Goal: Task Accomplishment & Management: Use online tool/utility

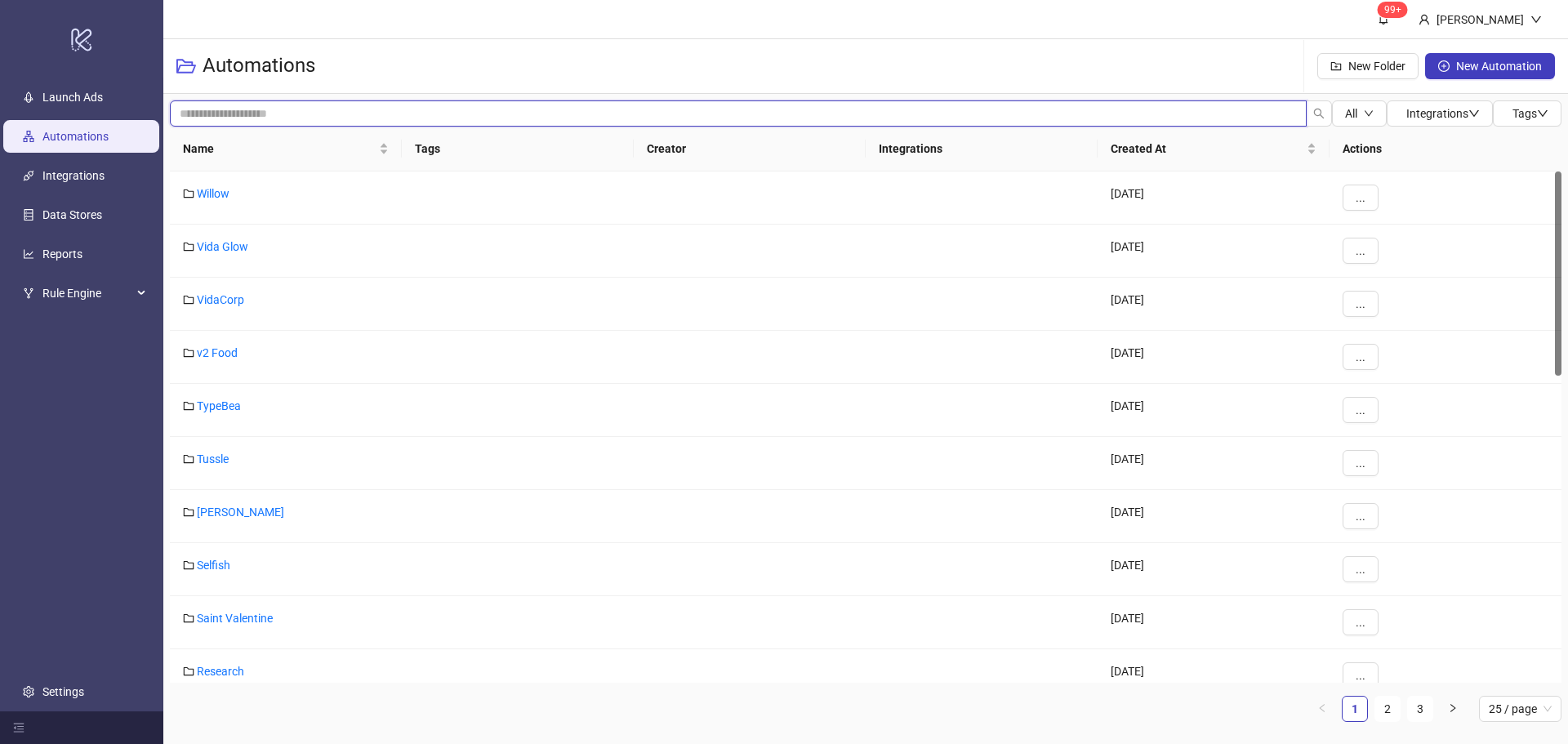
click at [736, 124] on input "search" at bounding box center [738, 113] width 1137 height 26
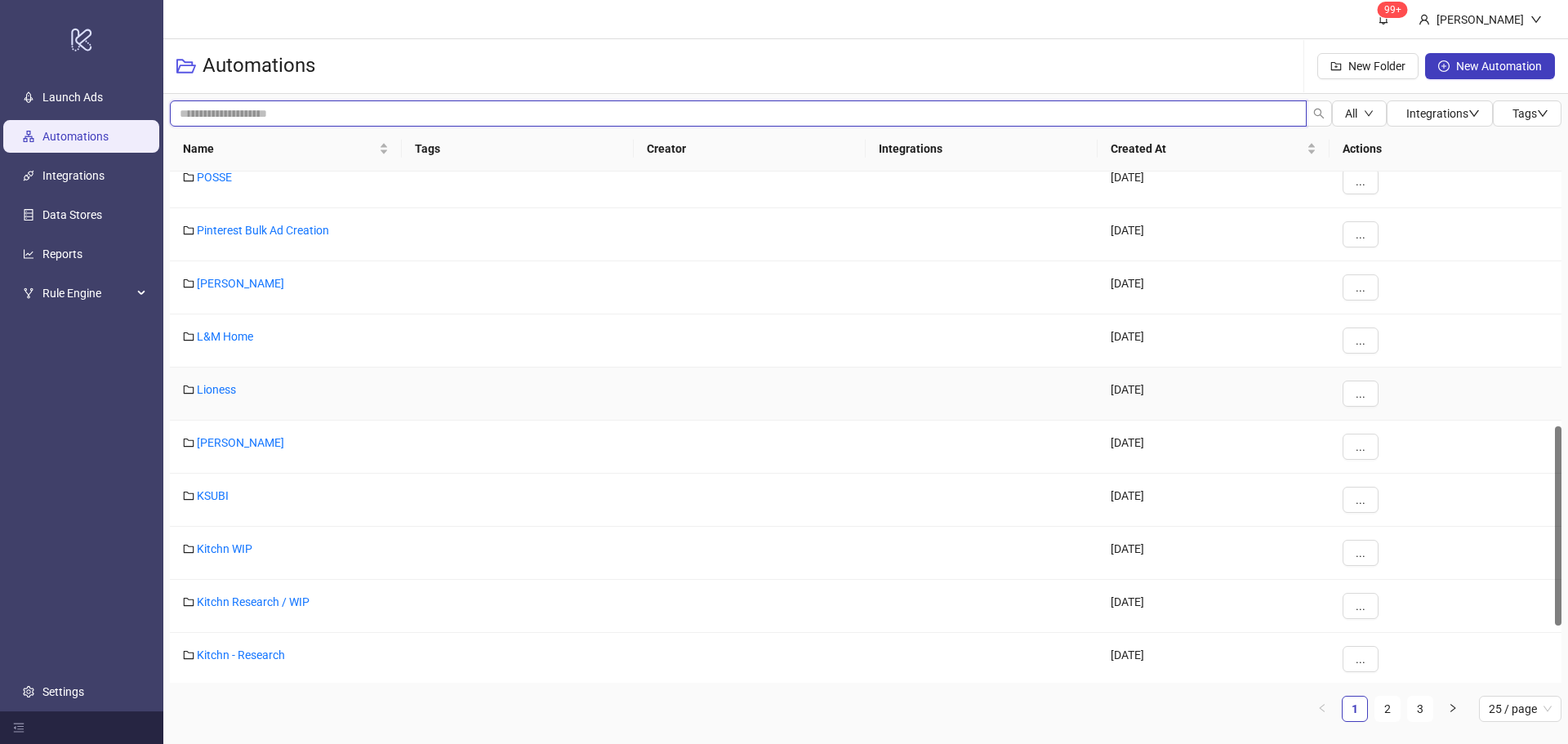
scroll to position [816, 0]
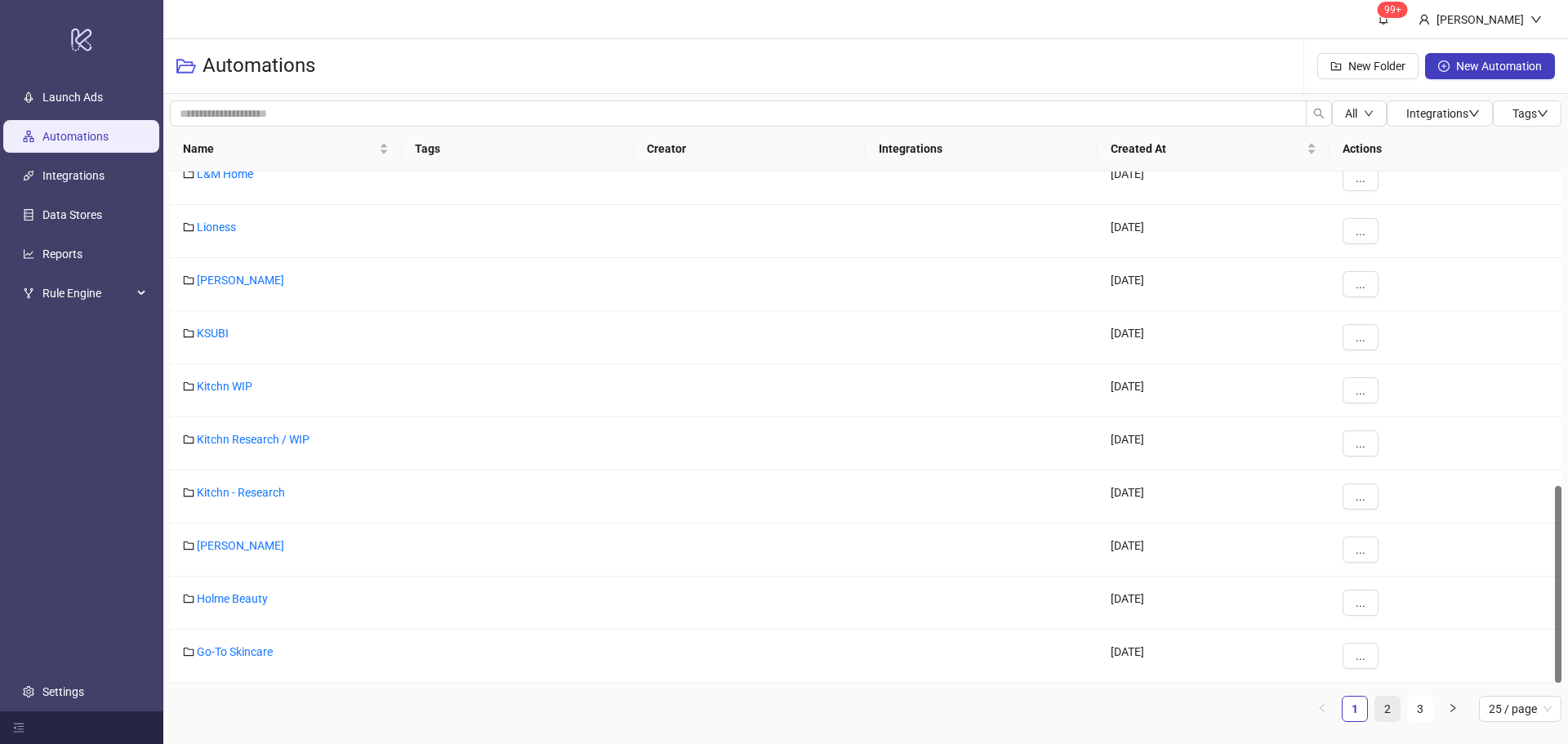
click at [1389, 711] on link "2" at bounding box center [1387, 708] width 24 height 24
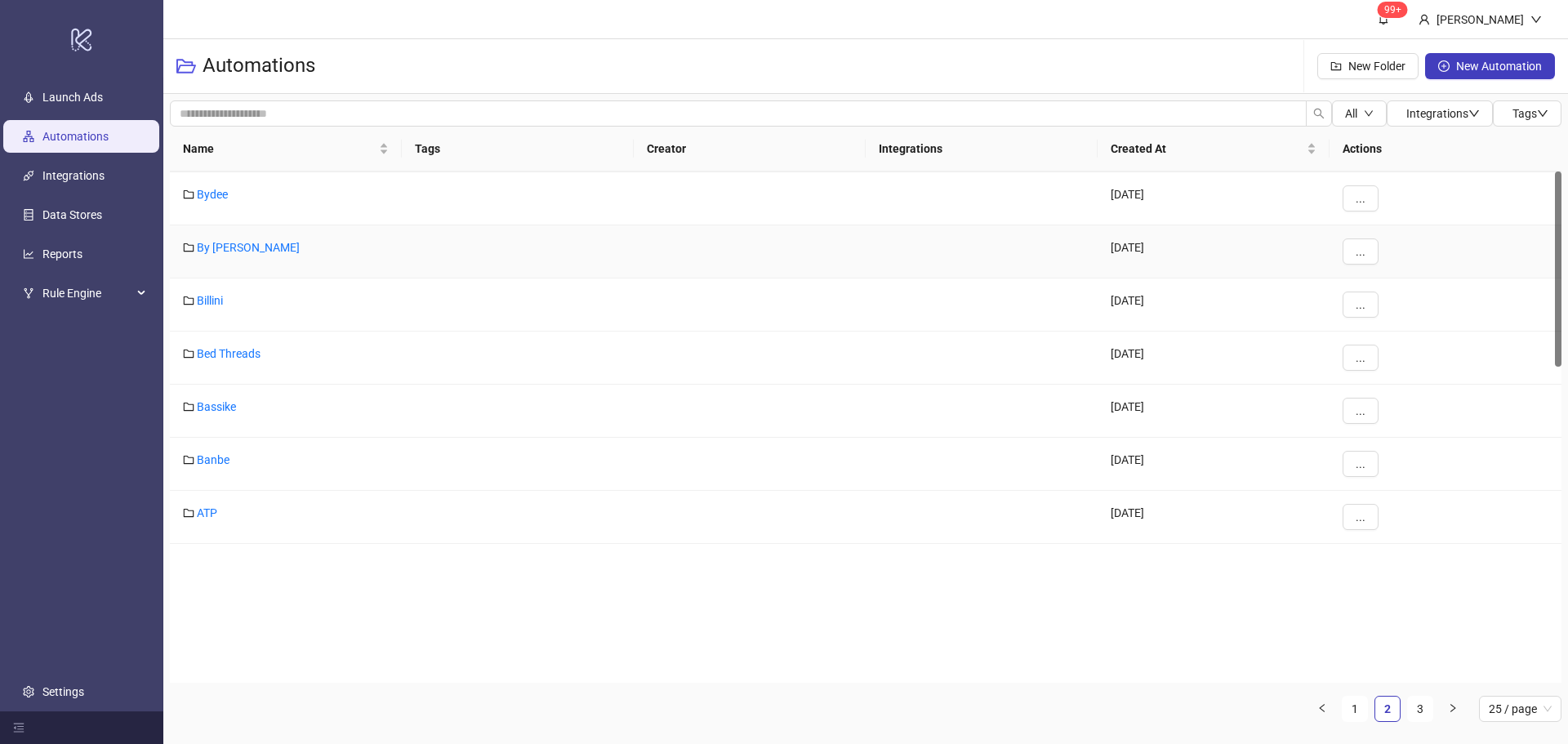
scroll to position [0, 0]
click at [215, 565] on link "Bed Threads" at bounding box center [229, 565] width 63 height 13
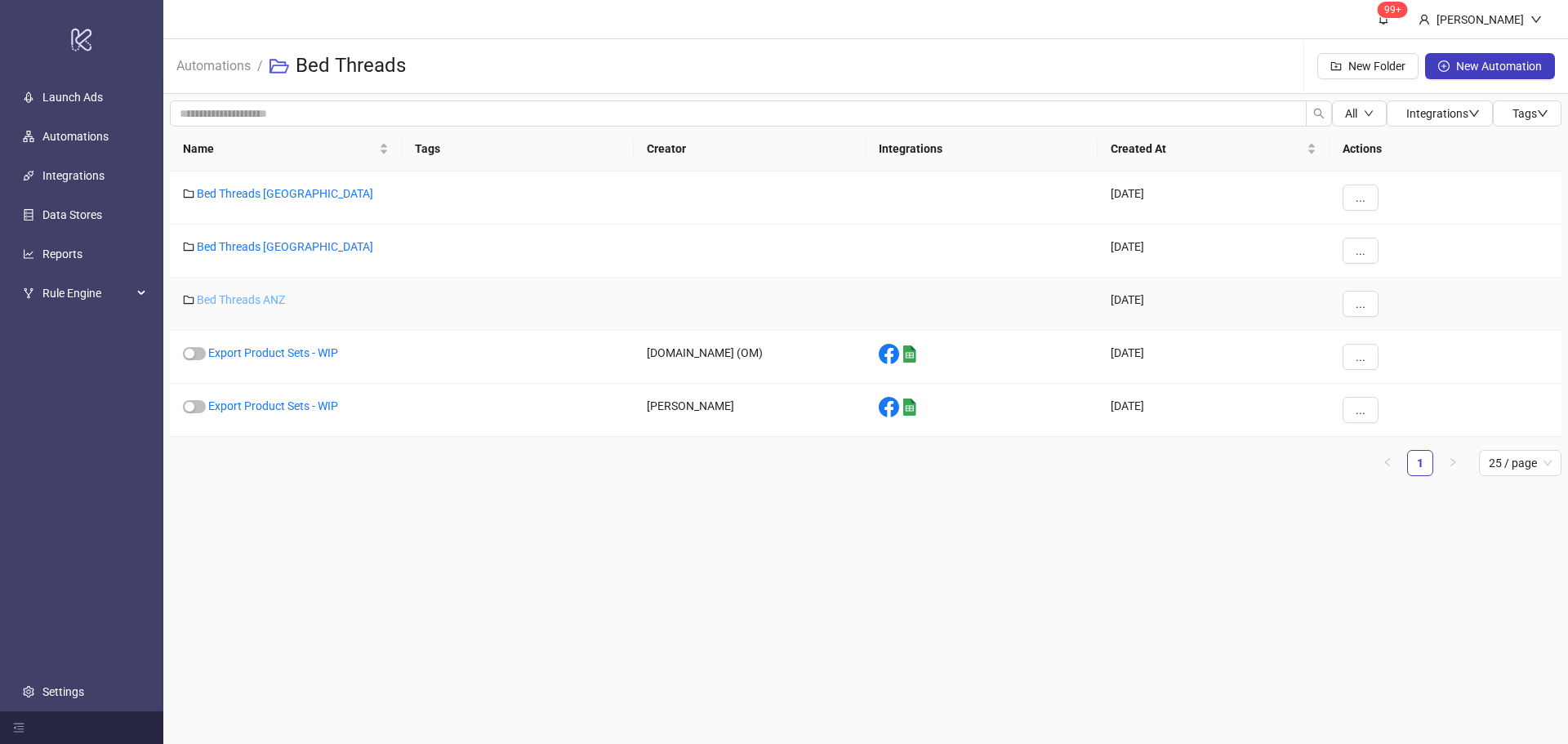
click at [253, 293] on link "Bed Threads ANZ" at bounding box center [241, 300] width 89 height 13
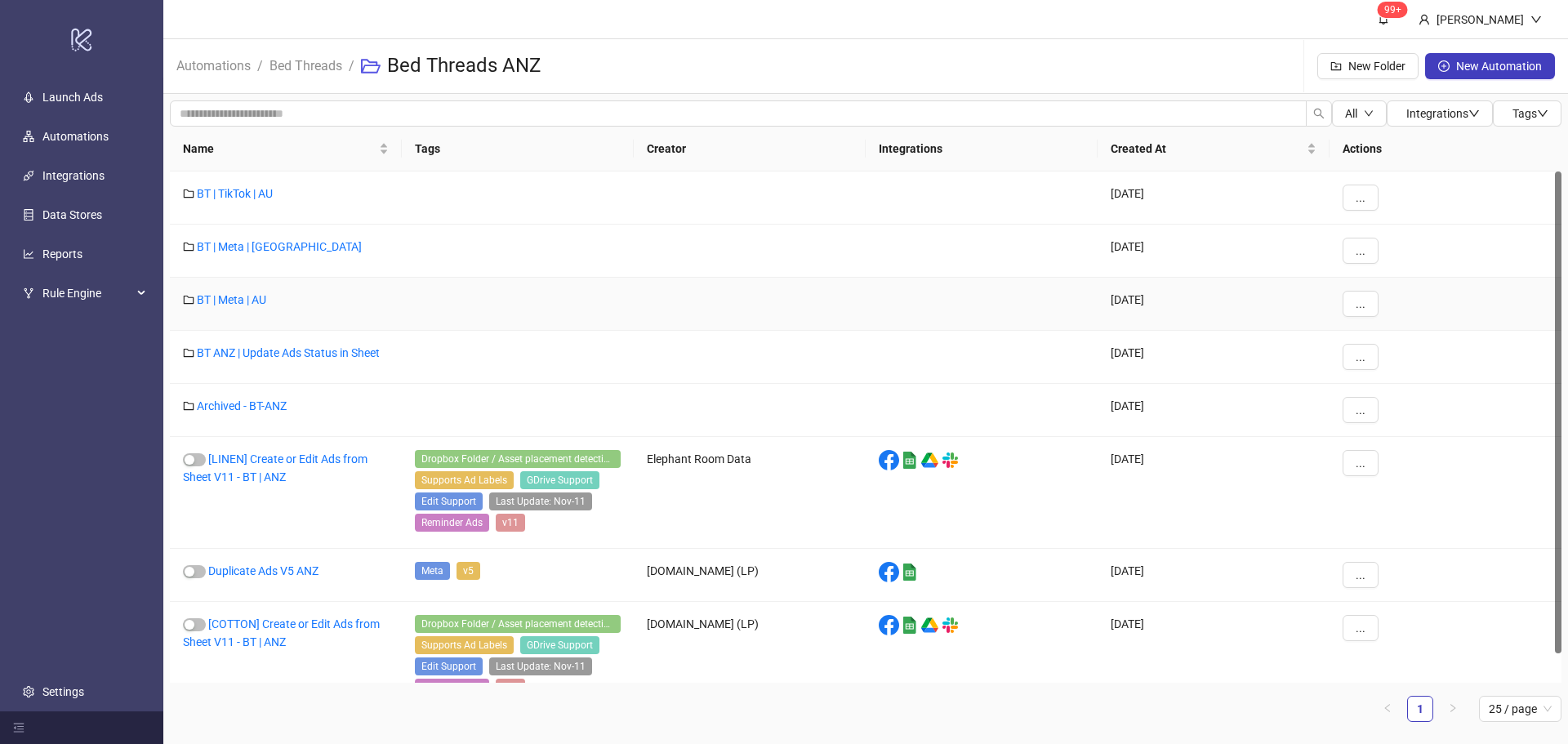
scroll to position [31, 0]
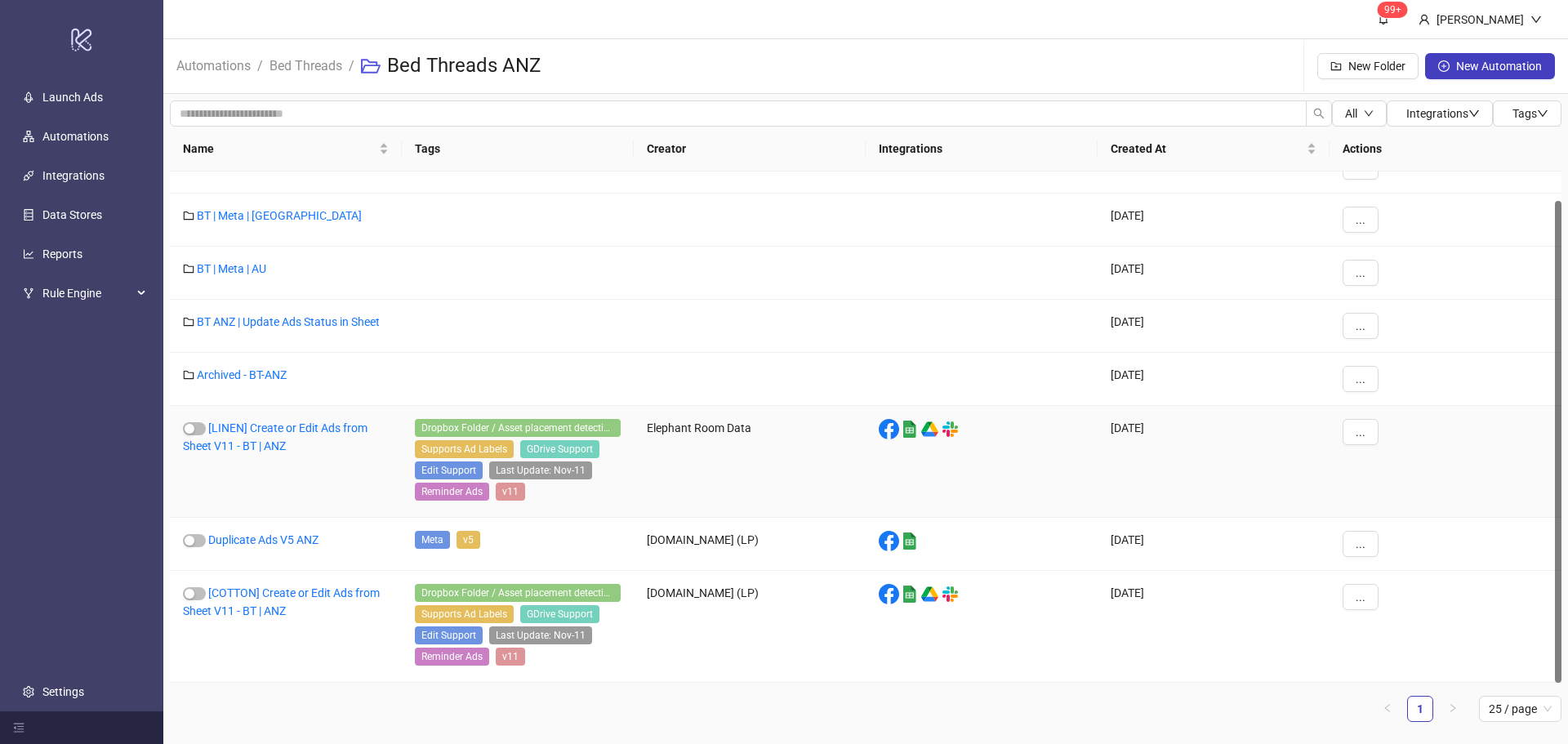
click at [275, 418] on div "[LINEN] Create or Edit Ads from Sheet V11 - BT | ANZ" at bounding box center [286, 462] width 232 height 112
click at [276, 428] on link "[LINEN] Create or Edit Ads from Sheet V11 - BT | ANZ" at bounding box center [275, 436] width 185 height 31
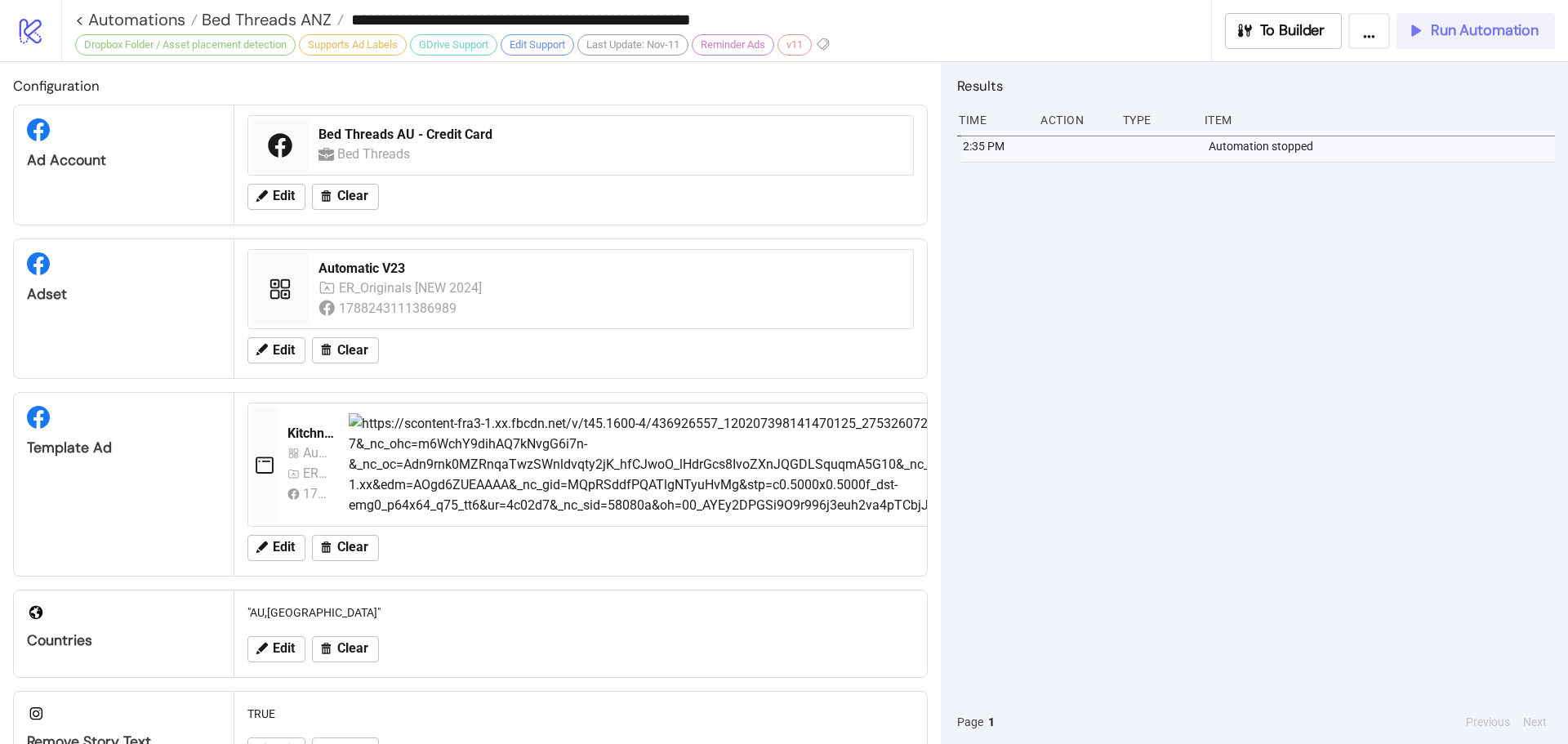
click at [1470, 33] on span "Run Automation" at bounding box center [1484, 30] width 108 height 18
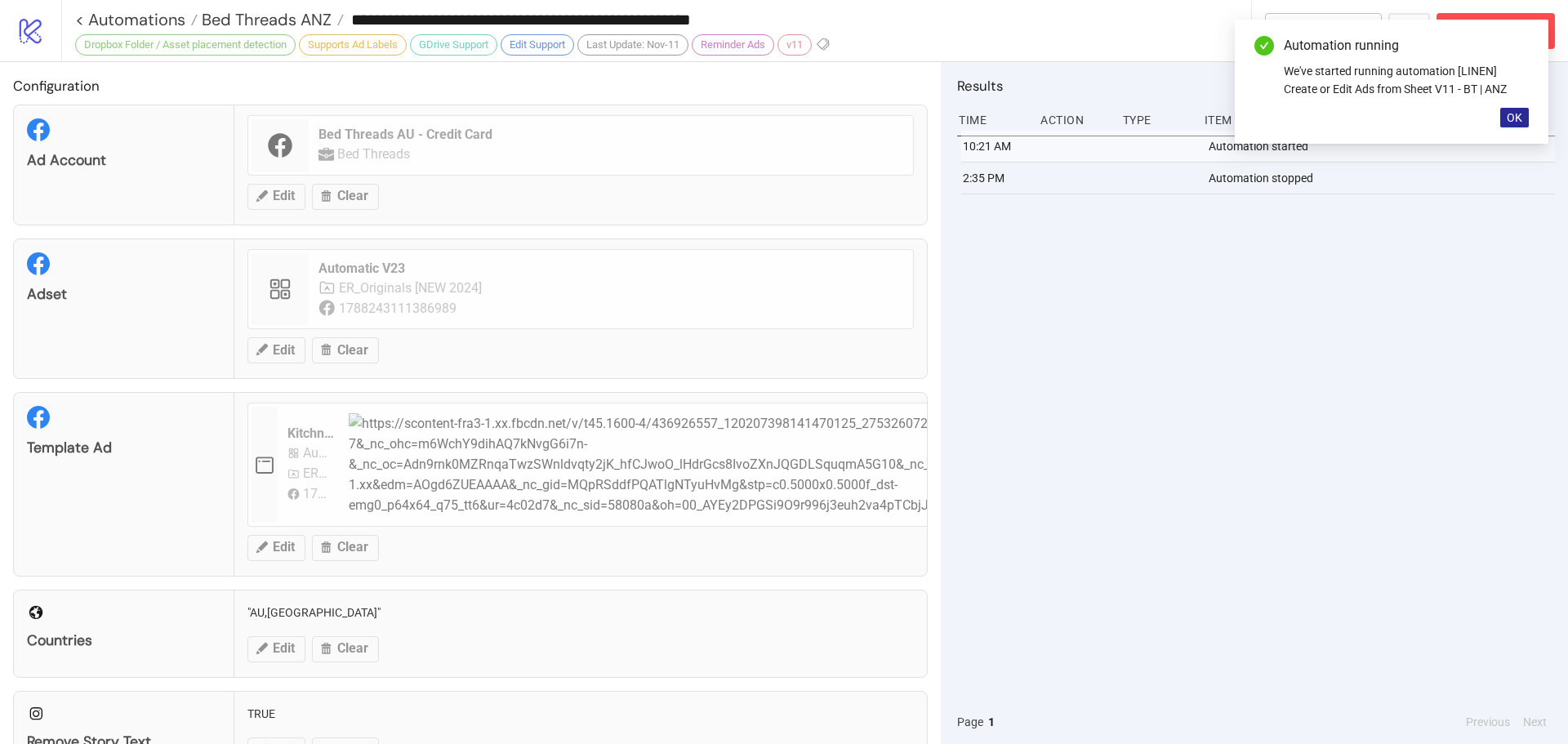
click at [1519, 120] on span "OK" at bounding box center [1514, 118] width 16 height 13
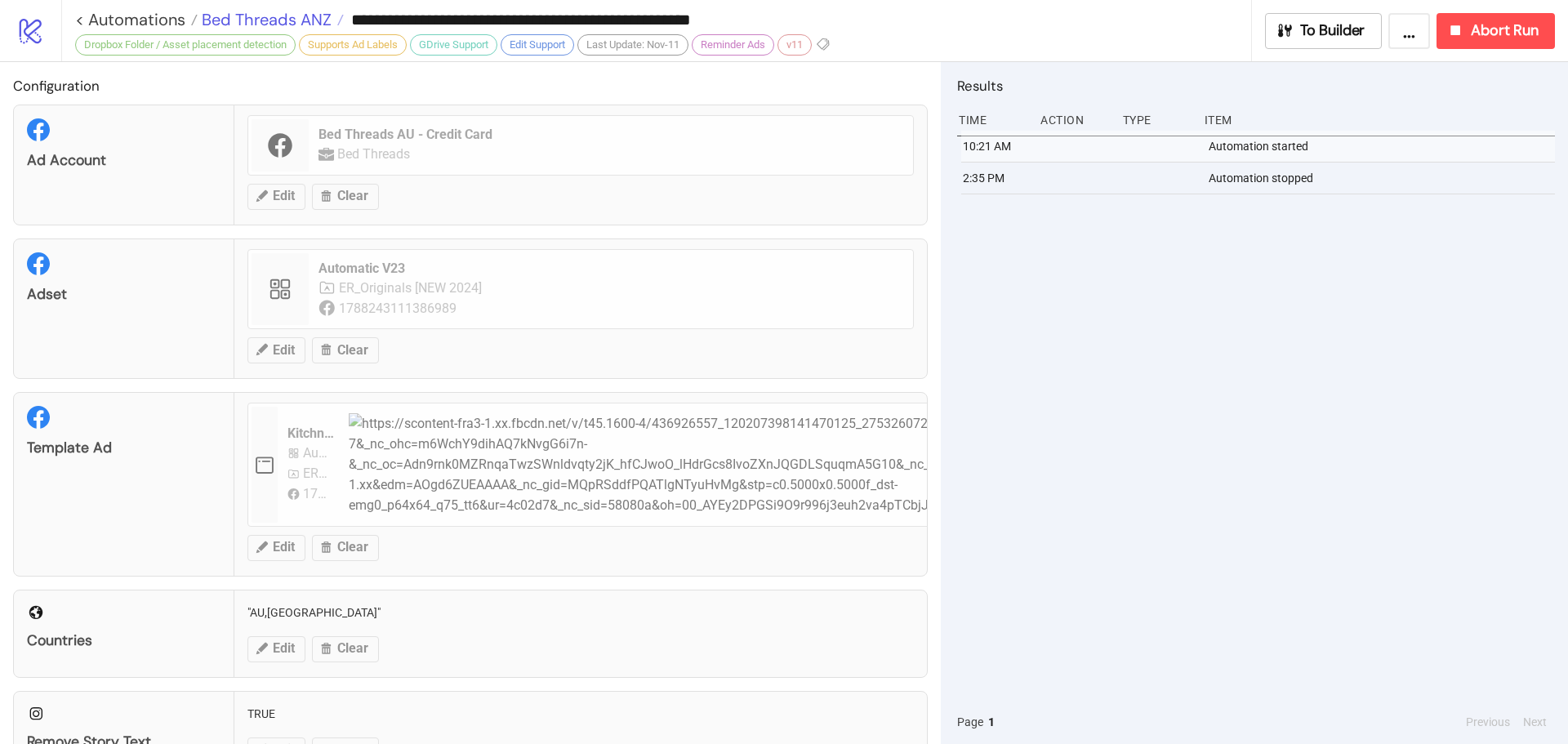
click at [261, 14] on span "Bed Threads ANZ" at bounding box center [265, 19] width 134 height 21
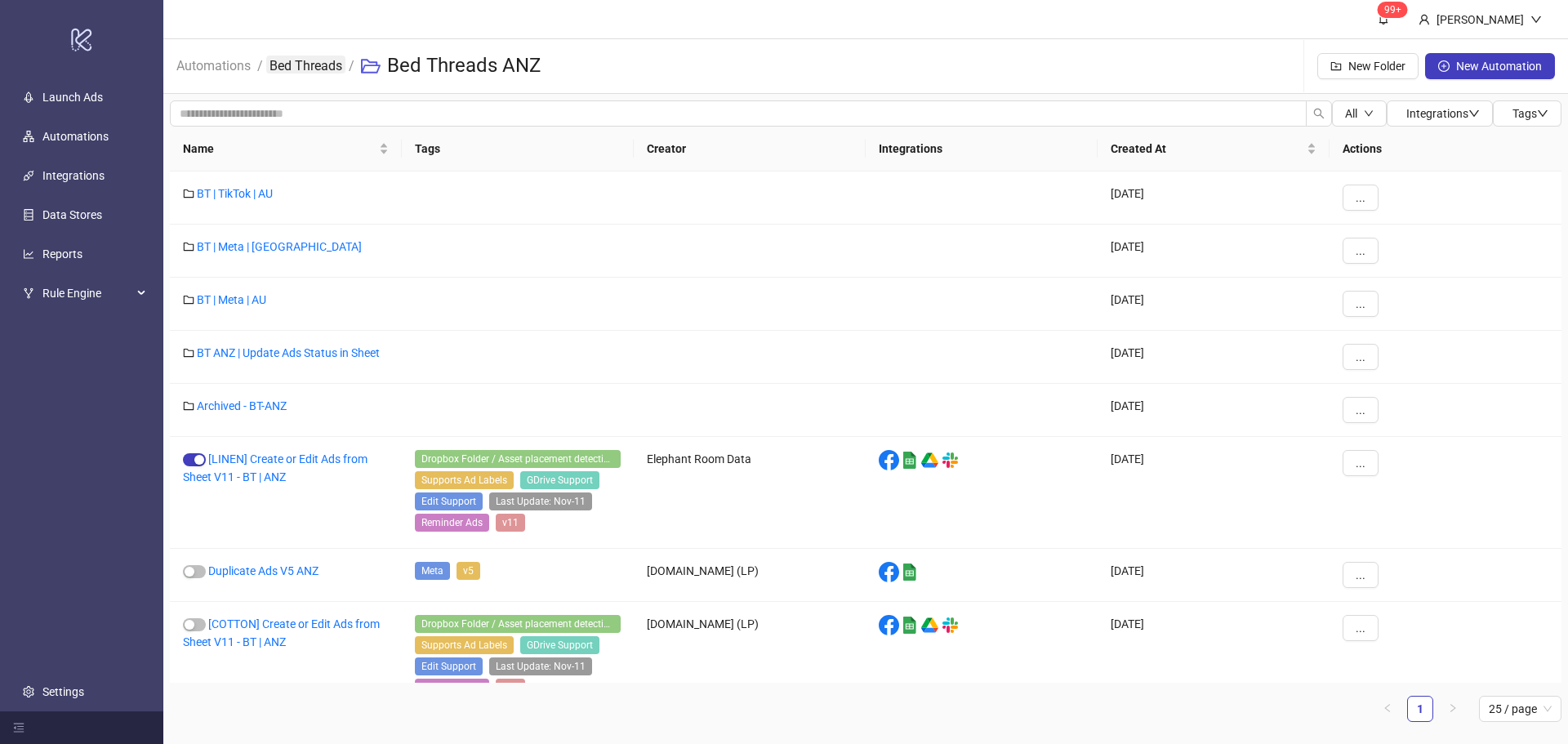
click at [317, 71] on link "Bed Threads" at bounding box center [306, 64] width 79 height 18
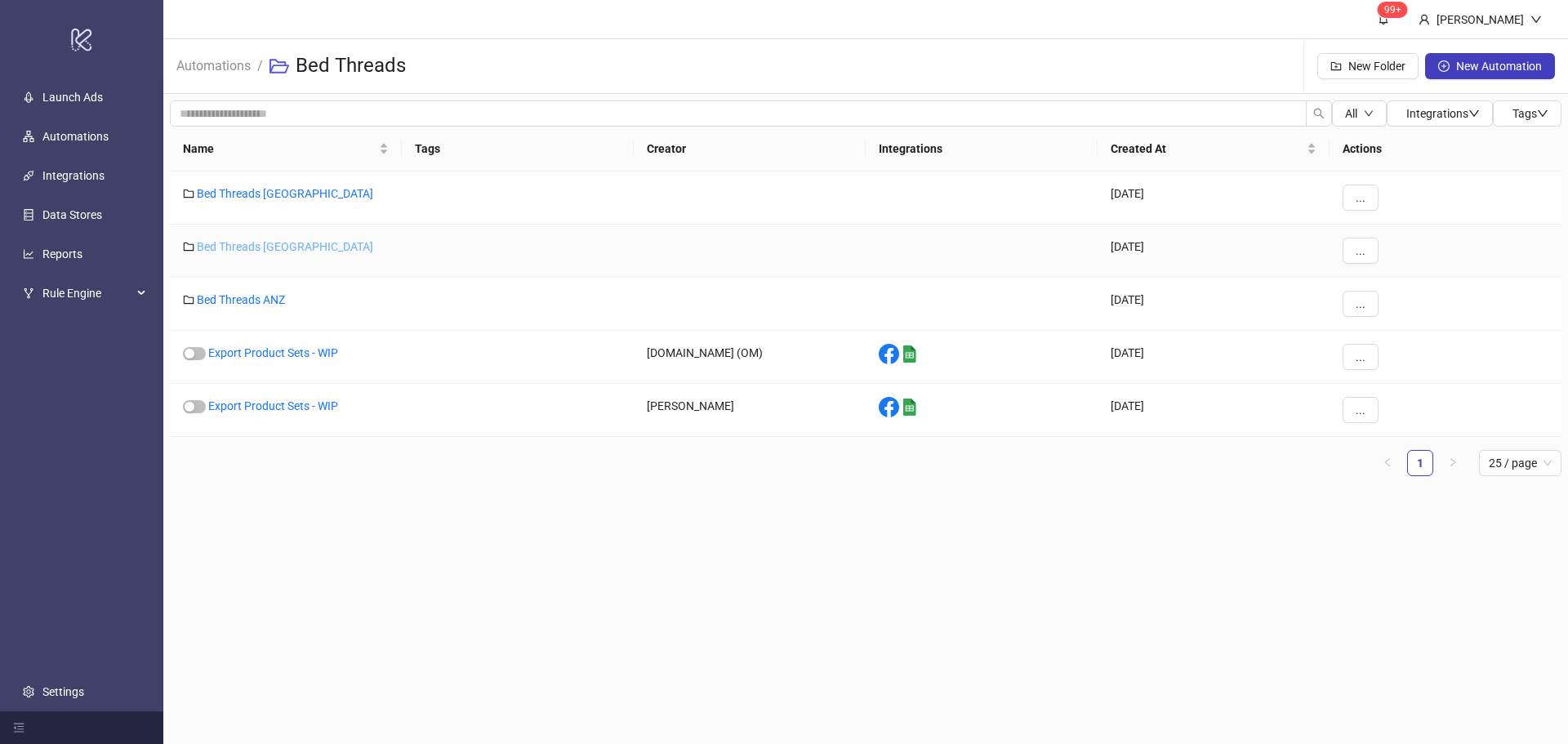
click at [245, 246] on link "Bed Threads [GEOGRAPHIC_DATA]" at bounding box center [285, 246] width 176 height 13
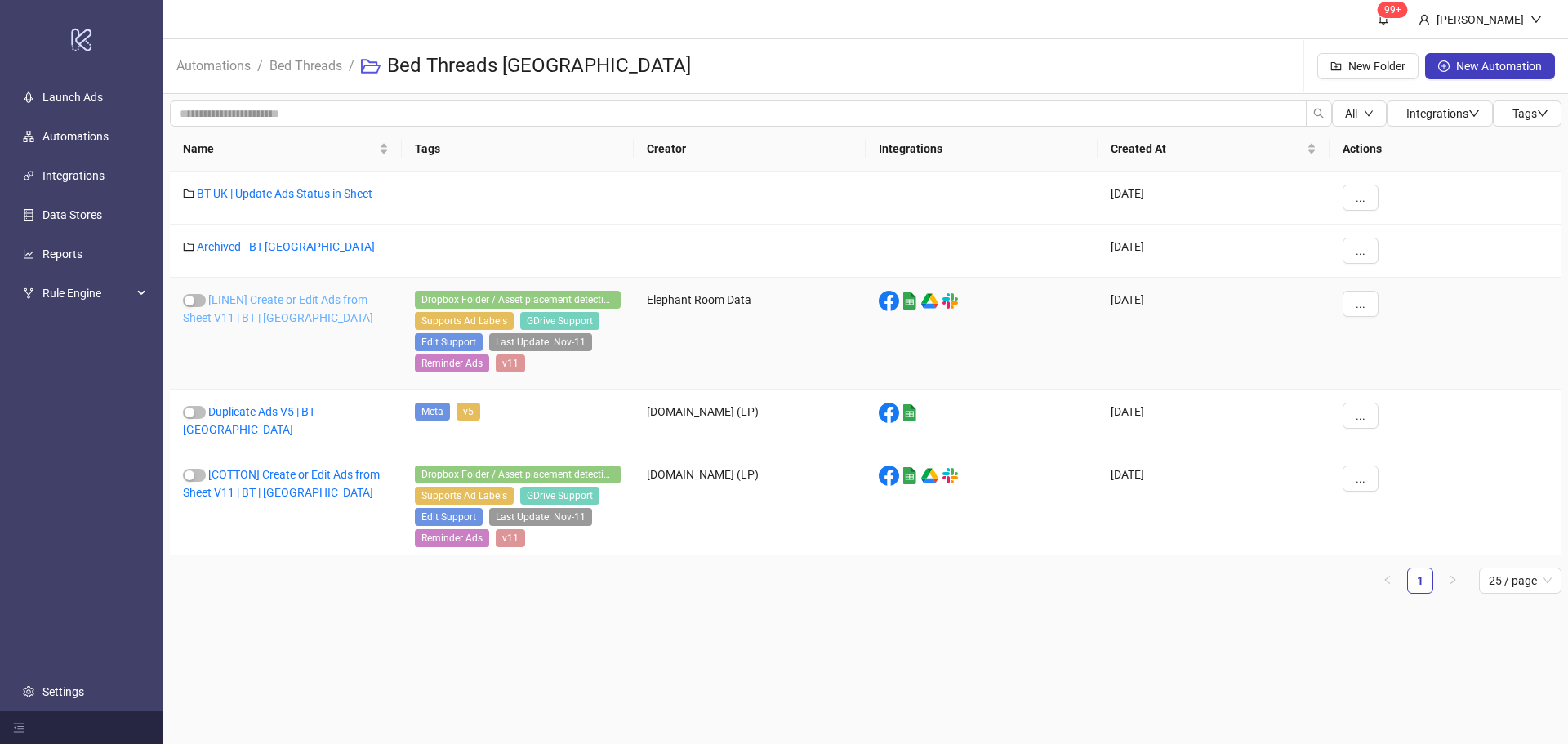
click at [262, 294] on link "[LINEN] Create or Edit Ads from Sheet V11 | BT | [GEOGRAPHIC_DATA]" at bounding box center [278, 308] width 190 height 31
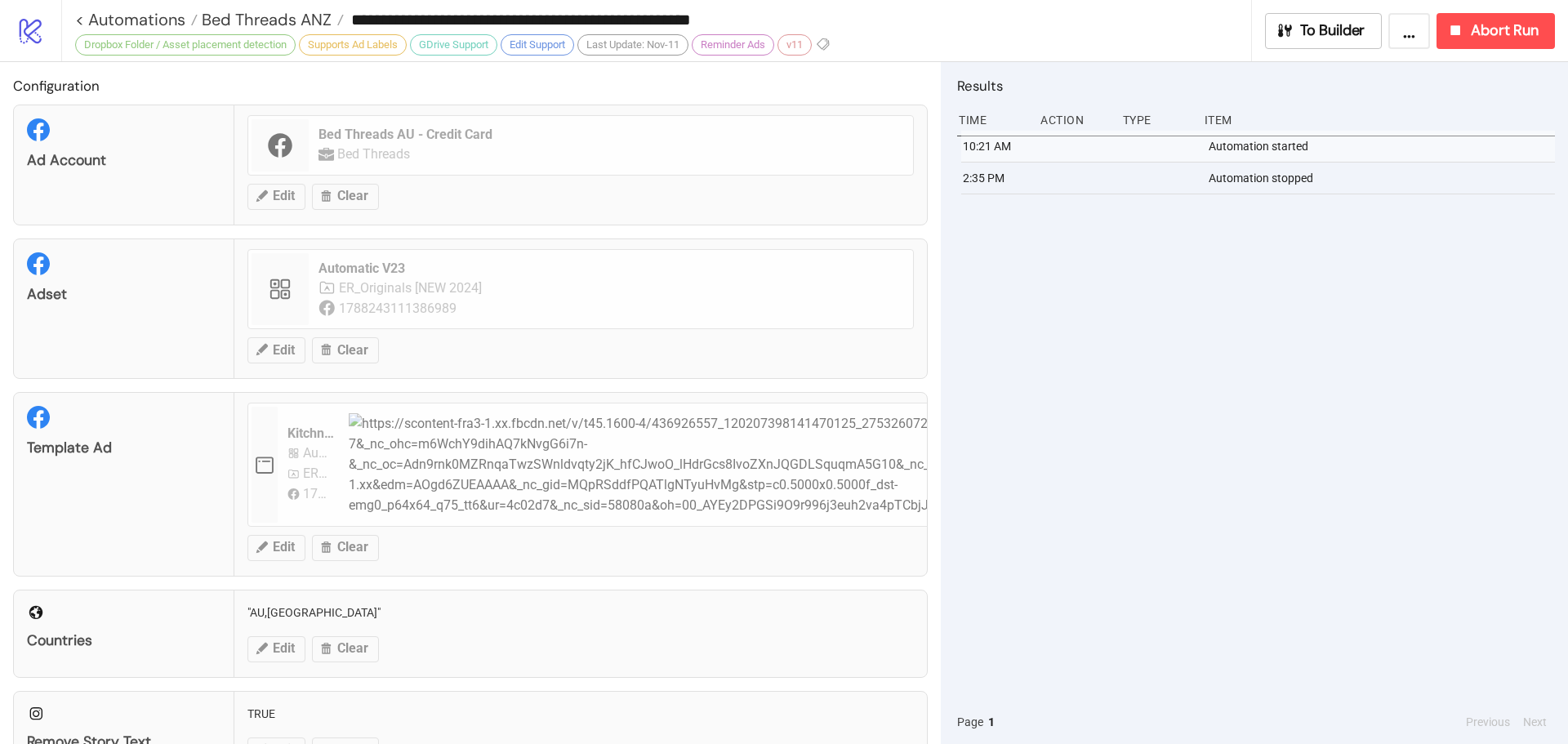
type input "**********"
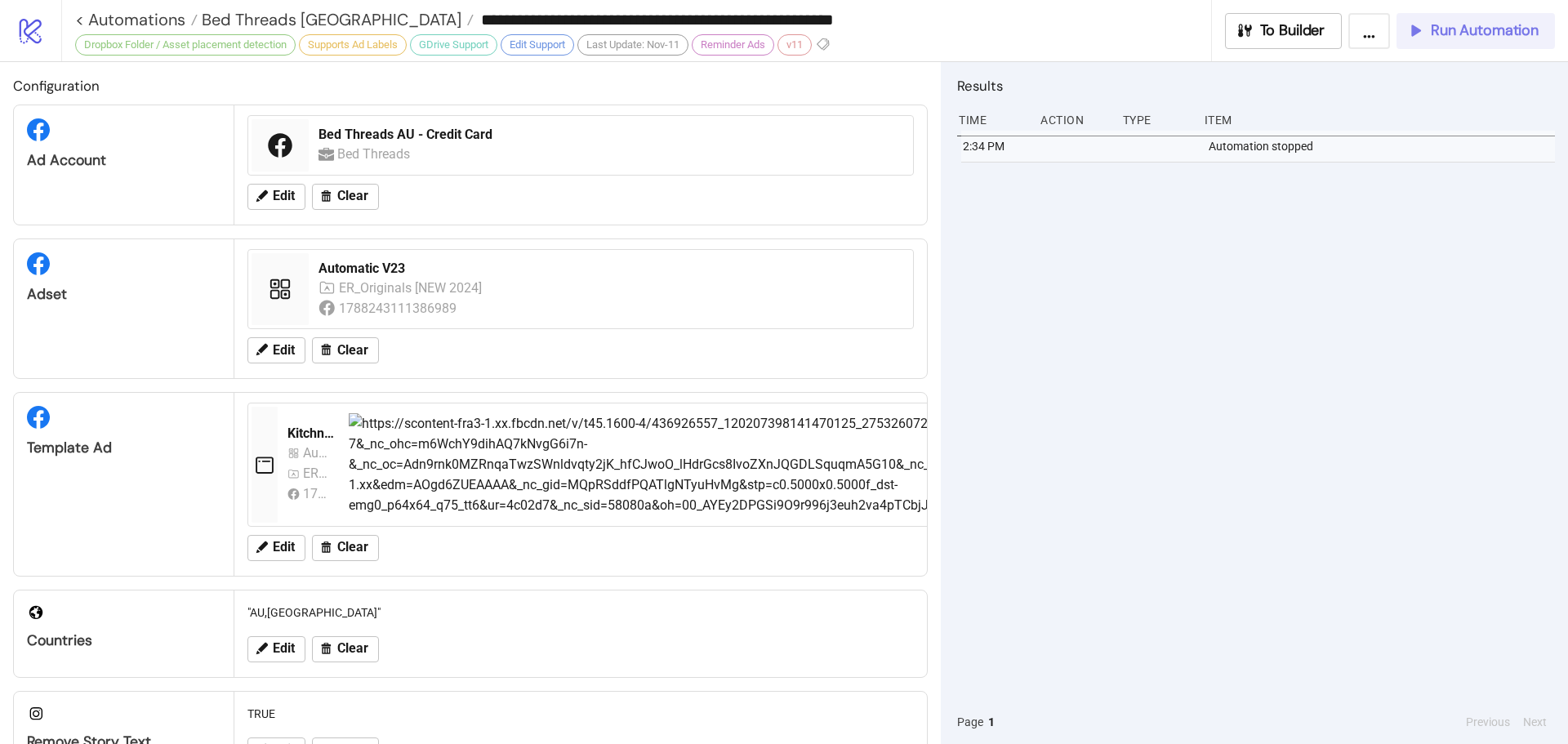
click at [1427, 33] on div "Run Automation" at bounding box center [1472, 30] width 132 height 18
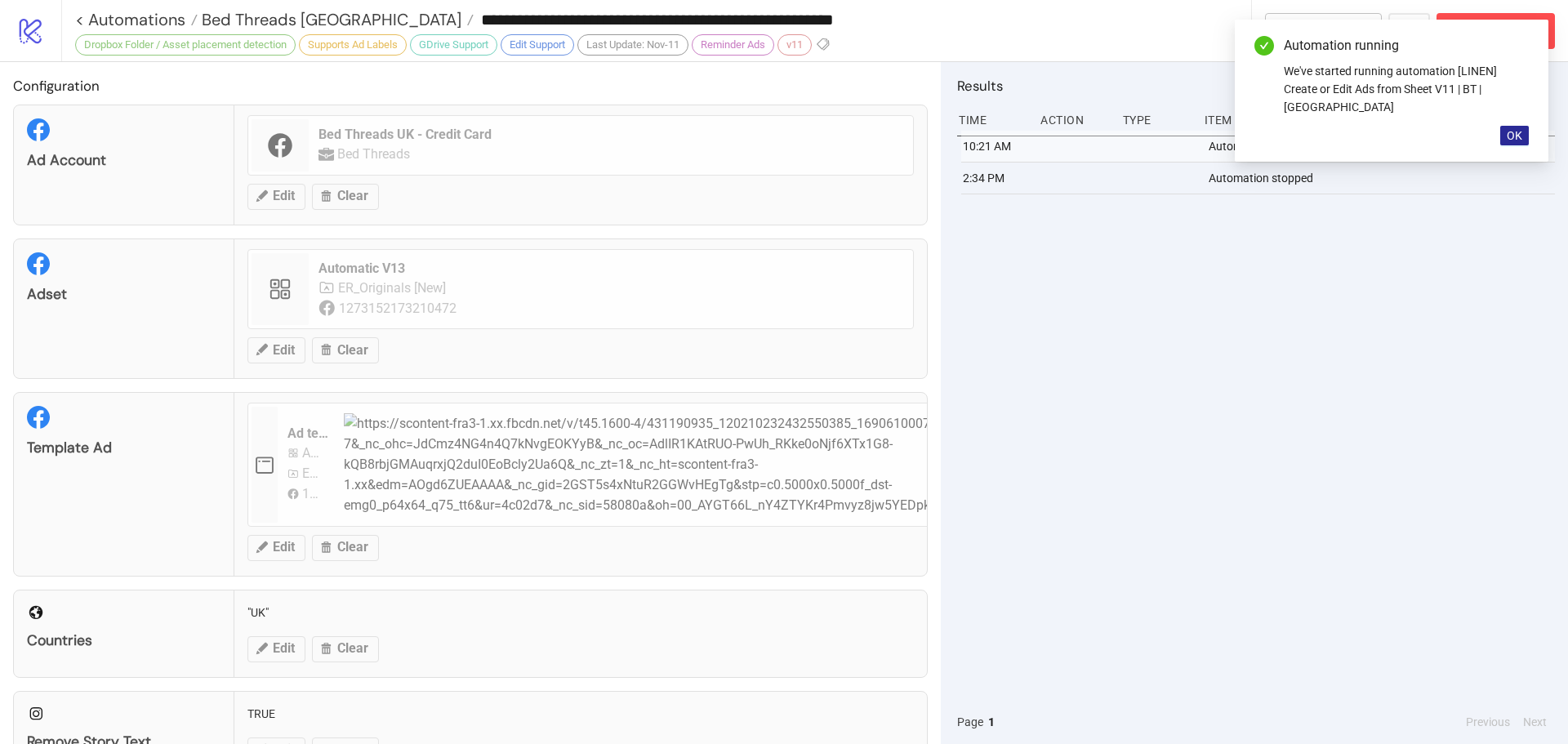
click at [1504, 126] on button "OK" at bounding box center [1515, 135] width 28 height 19
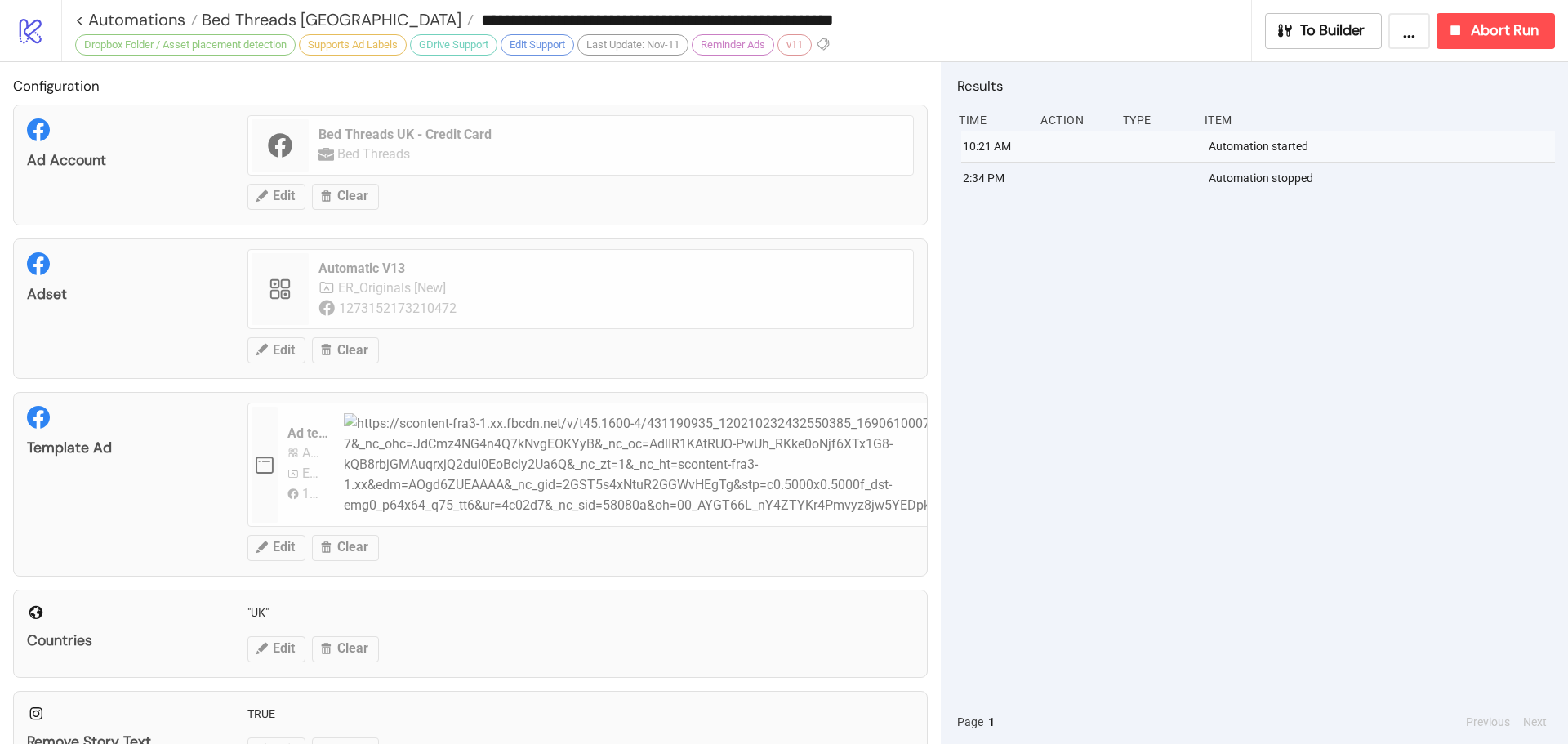
click at [271, 6] on div "**********" at bounding box center [663, 19] width 1176 height 39
click at [272, 11] on span "Bed Threads [GEOGRAPHIC_DATA]" at bounding box center [330, 19] width 264 height 21
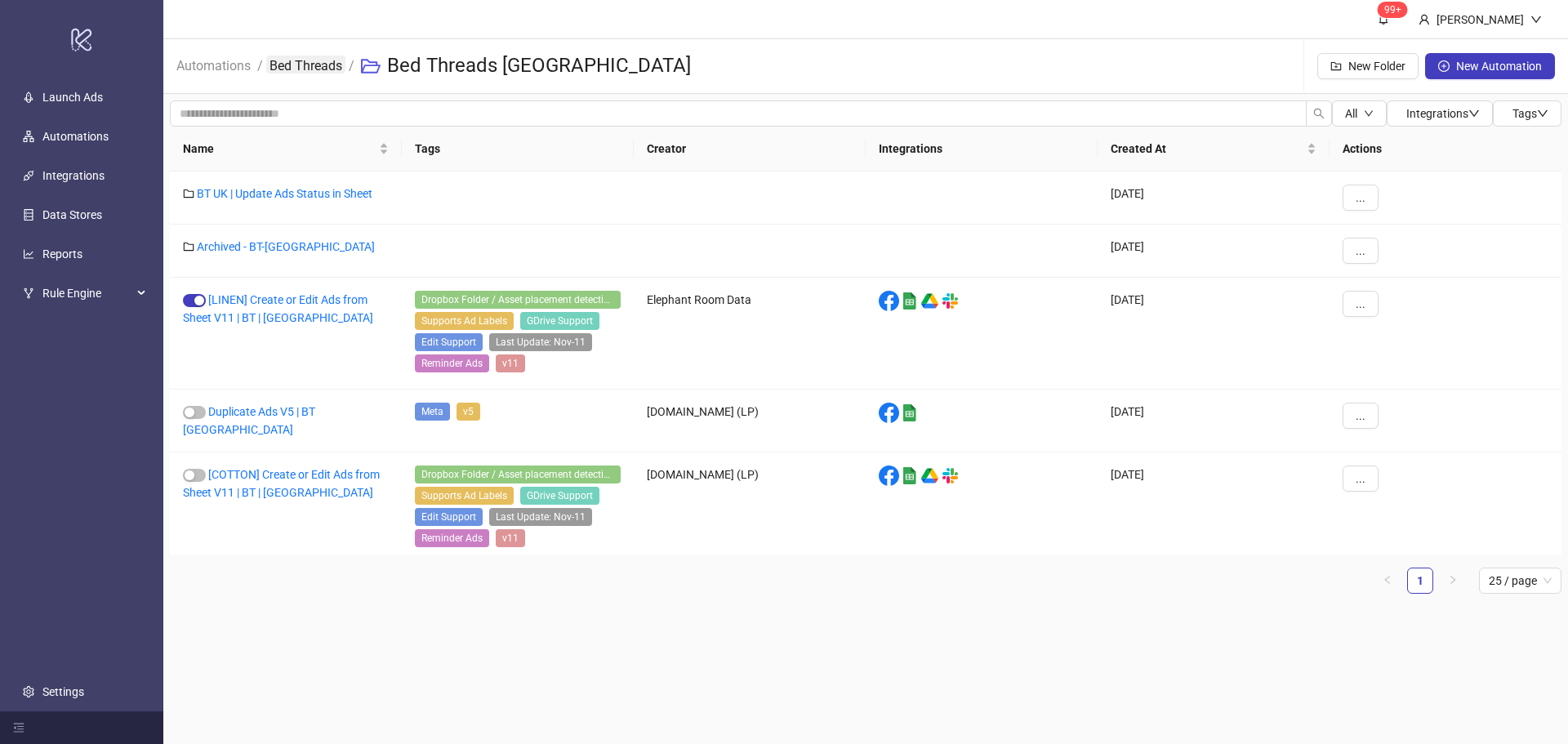
click at [341, 68] on link "Bed Threads" at bounding box center [306, 64] width 79 height 18
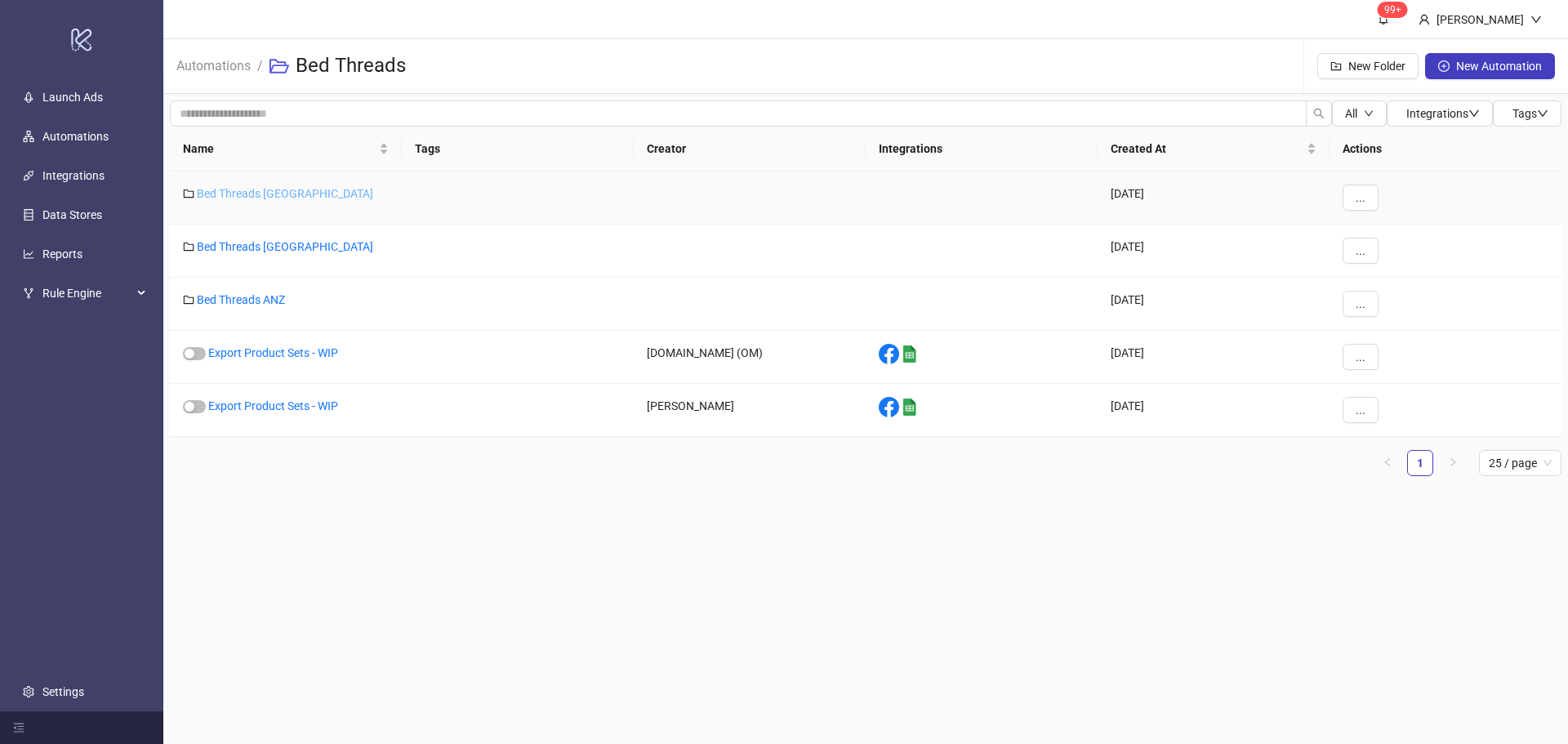
click at [269, 191] on link "Bed Threads [GEOGRAPHIC_DATA]" at bounding box center [285, 194] width 176 height 13
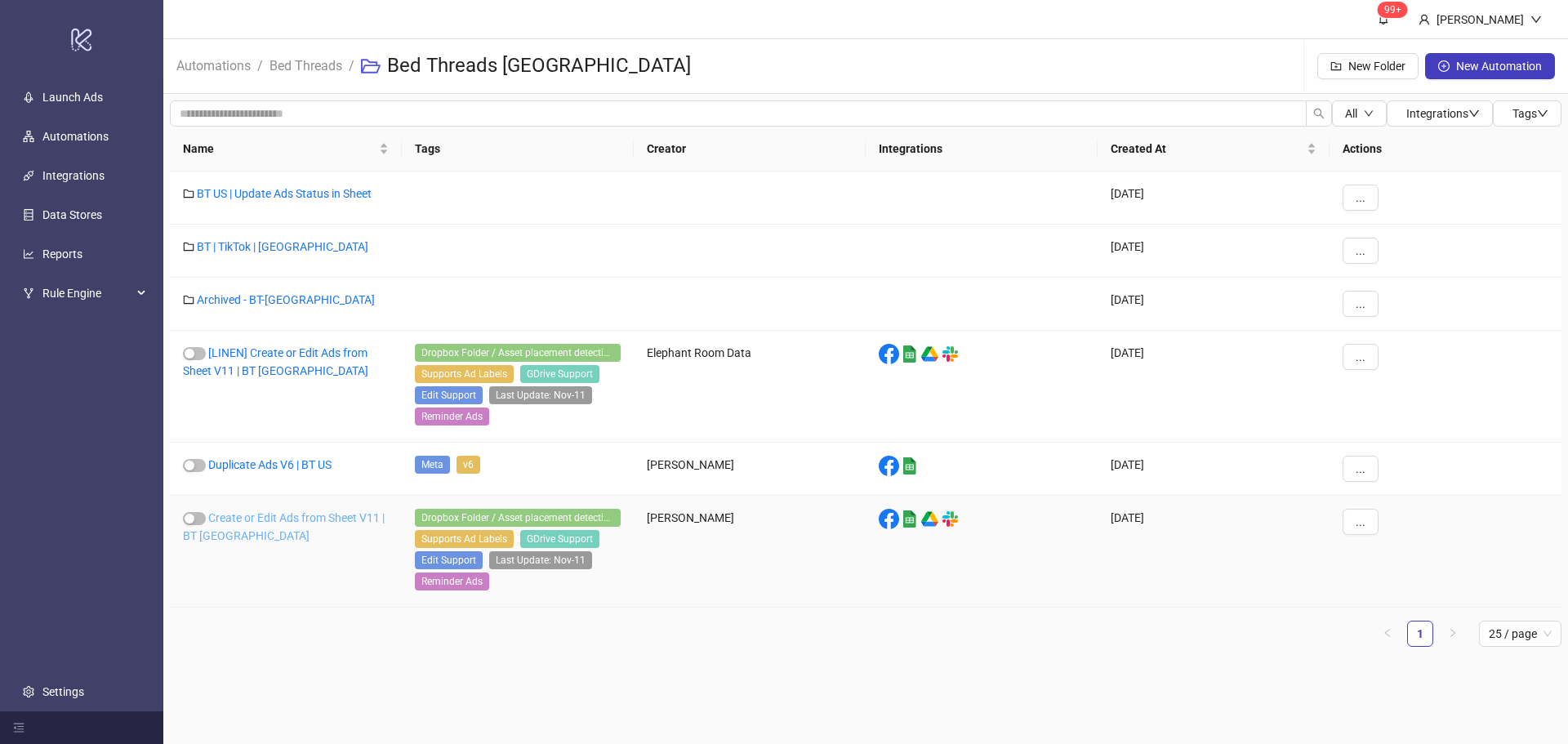
click at [248, 514] on link "Create or Edit Ads from Sheet V11 | BT [GEOGRAPHIC_DATA]" at bounding box center [283, 526] width 201 height 31
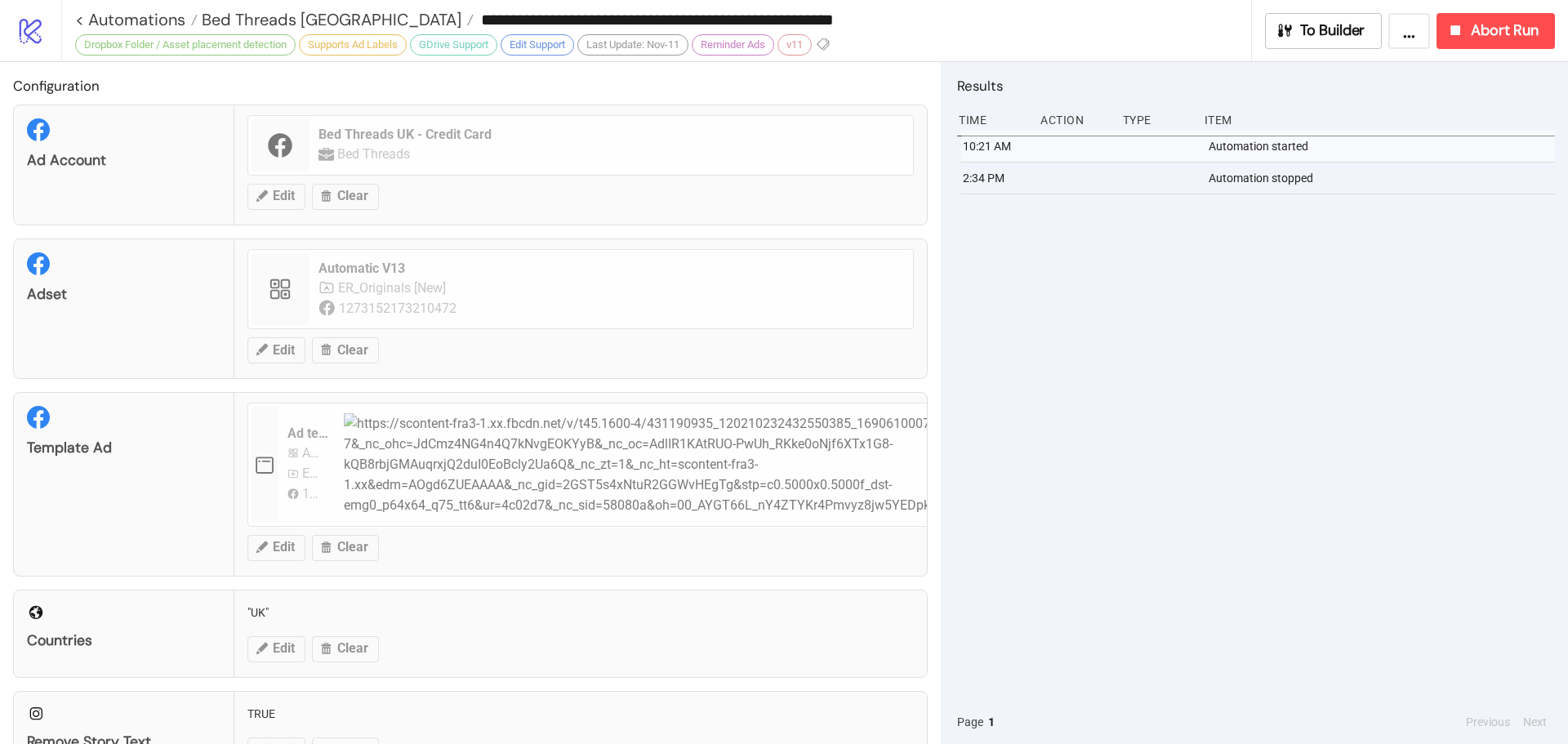
type input "**********"
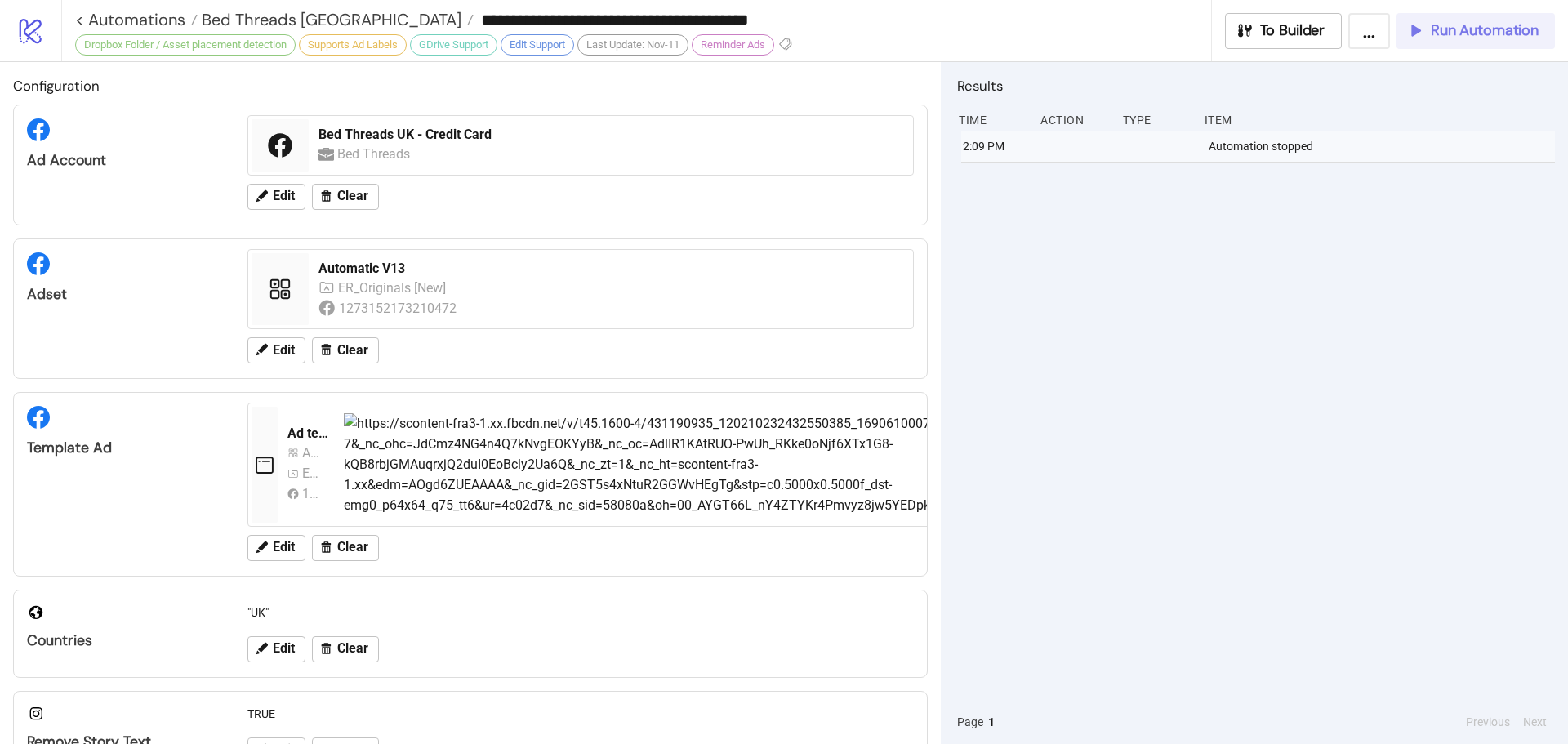
click at [1479, 42] on button "Run Automation" at bounding box center [1476, 31] width 159 height 36
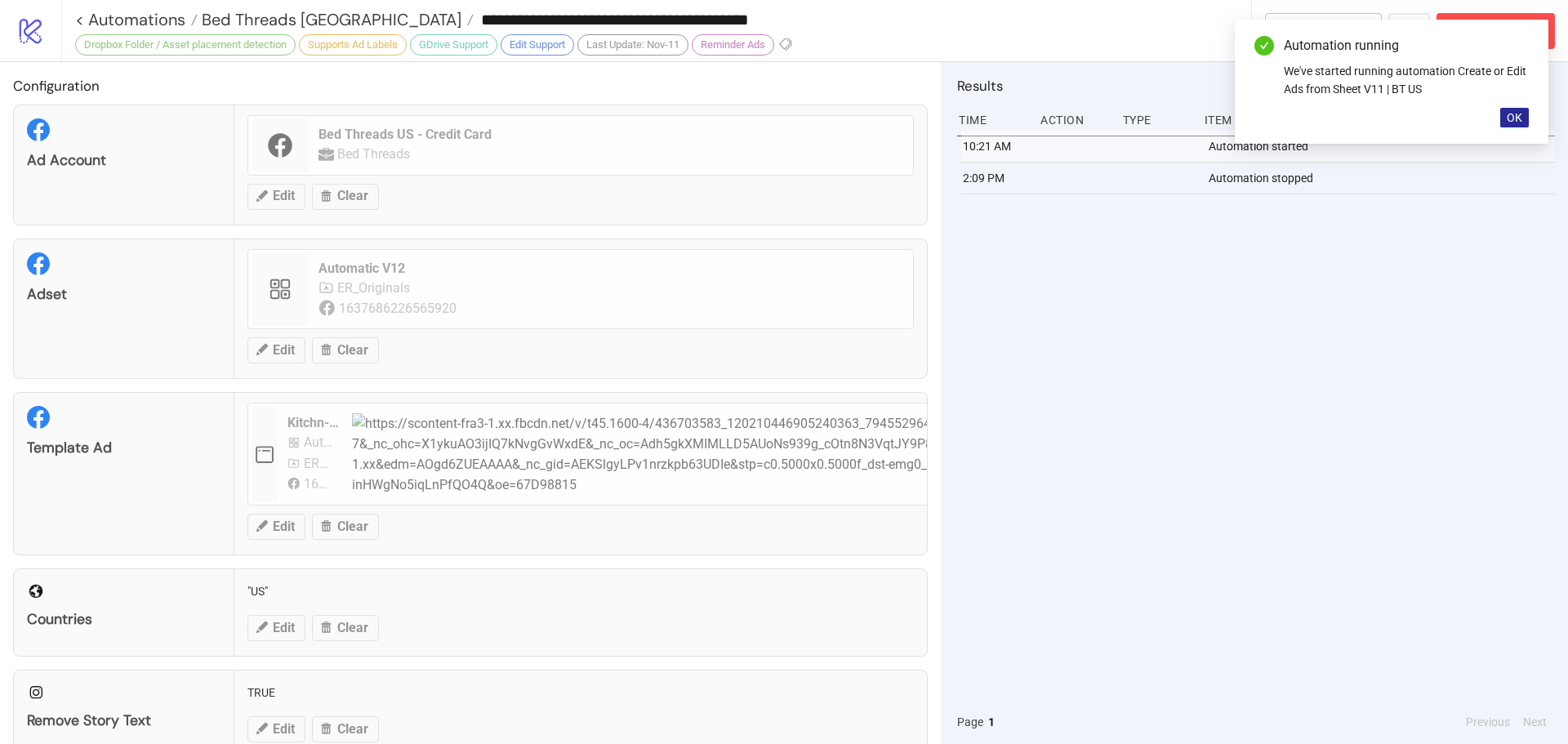
click at [1525, 112] on button "OK" at bounding box center [1515, 117] width 28 height 19
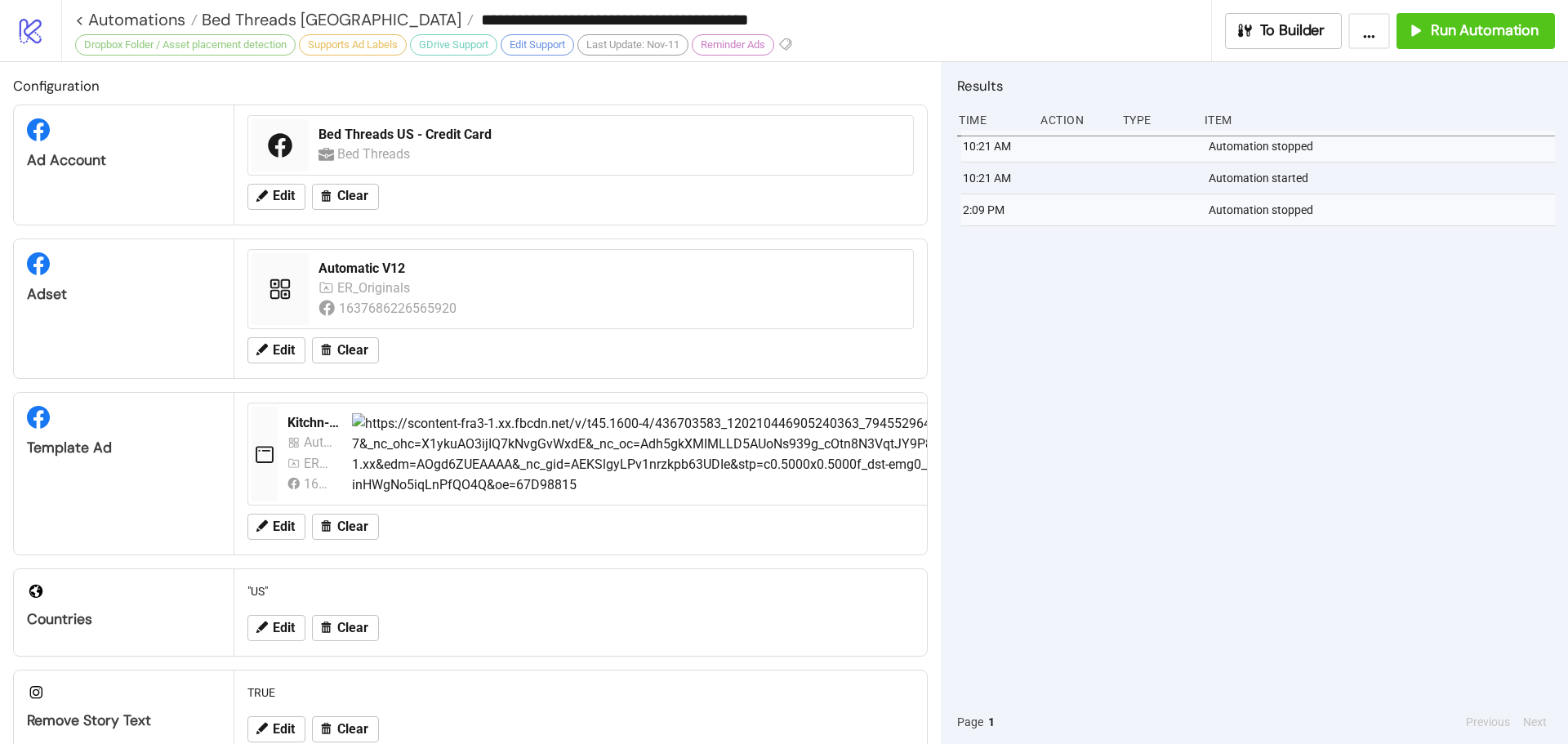
click at [271, 31] on div "**********" at bounding box center [643, 19] width 1136 height 24
click at [272, 22] on span "Bed Threads [GEOGRAPHIC_DATA]" at bounding box center [330, 19] width 264 height 21
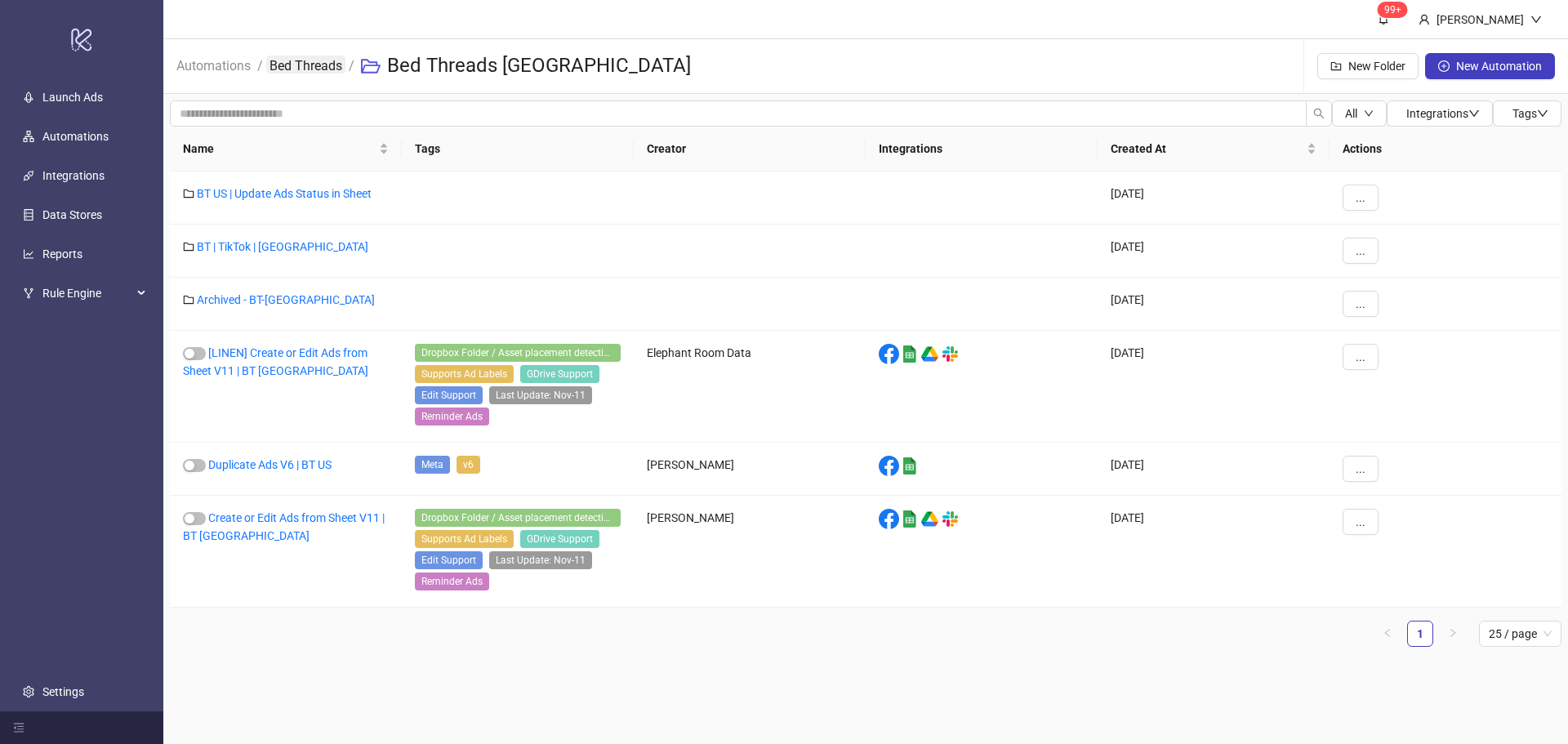
click at [313, 69] on link "Bed Threads" at bounding box center [306, 64] width 79 height 18
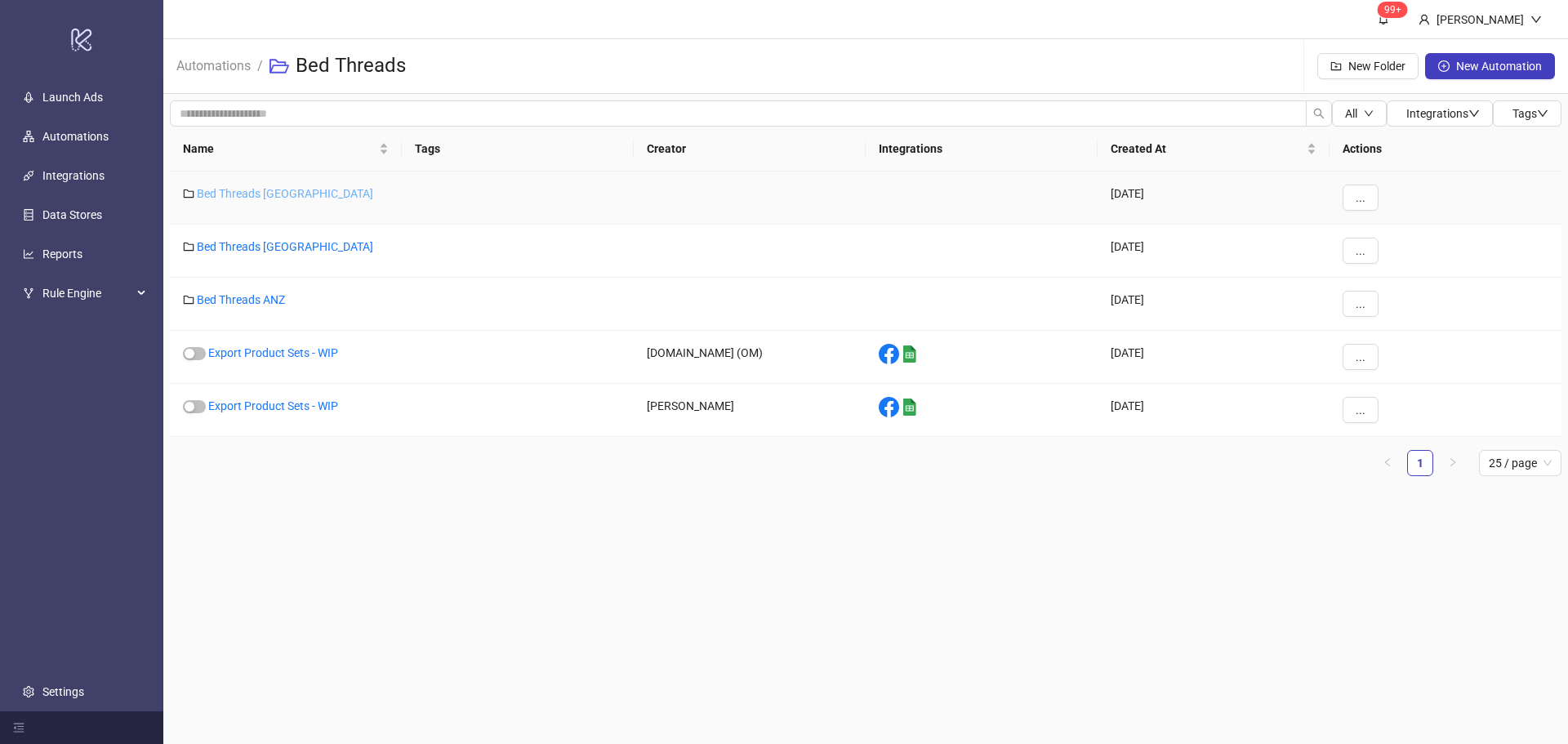
click at [256, 196] on link "Bed Threads [GEOGRAPHIC_DATA]" at bounding box center [285, 194] width 176 height 13
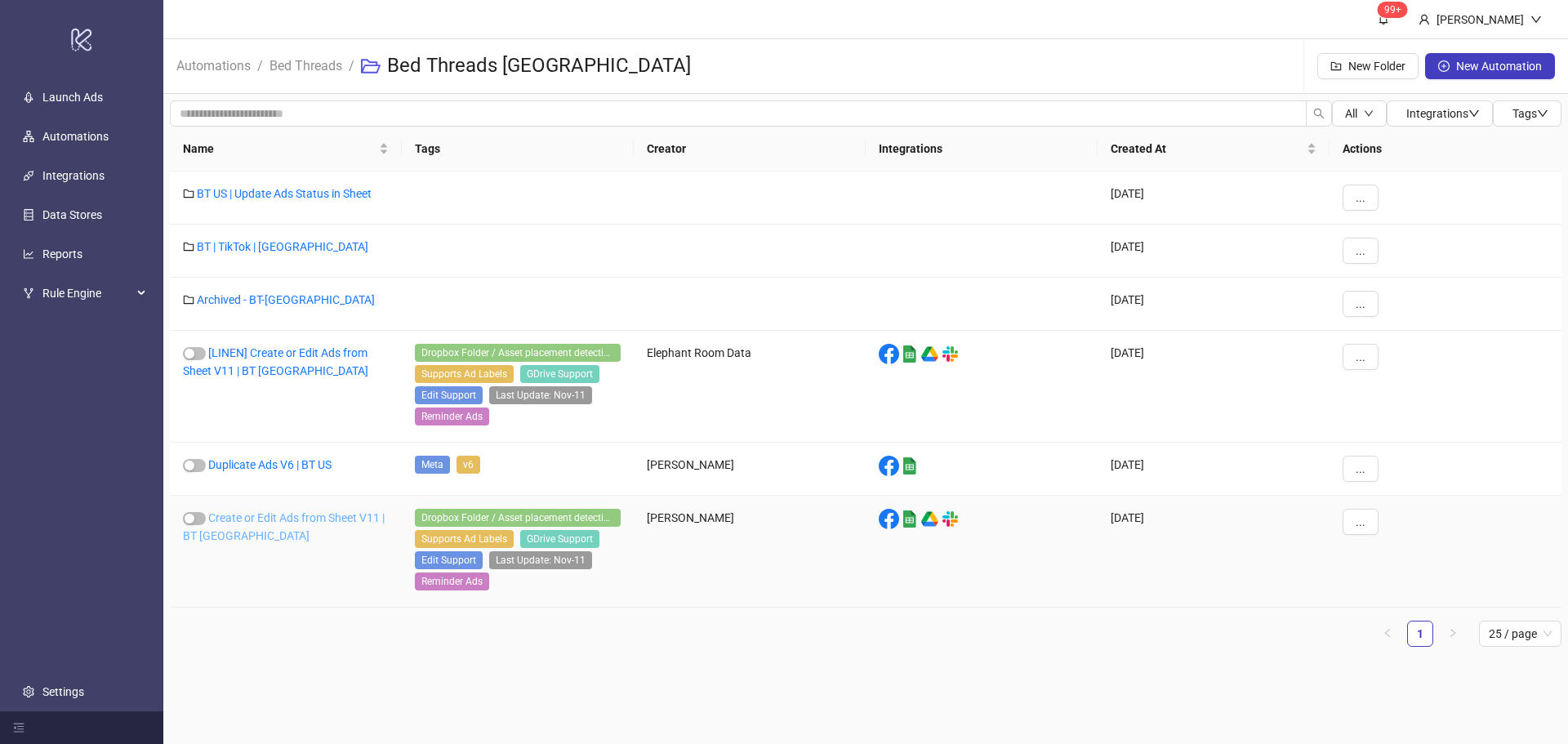
click at [328, 516] on link "Create or Edit Ads from Sheet V11 | BT [GEOGRAPHIC_DATA]" at bounding box center [283, 526] width 201 height 31
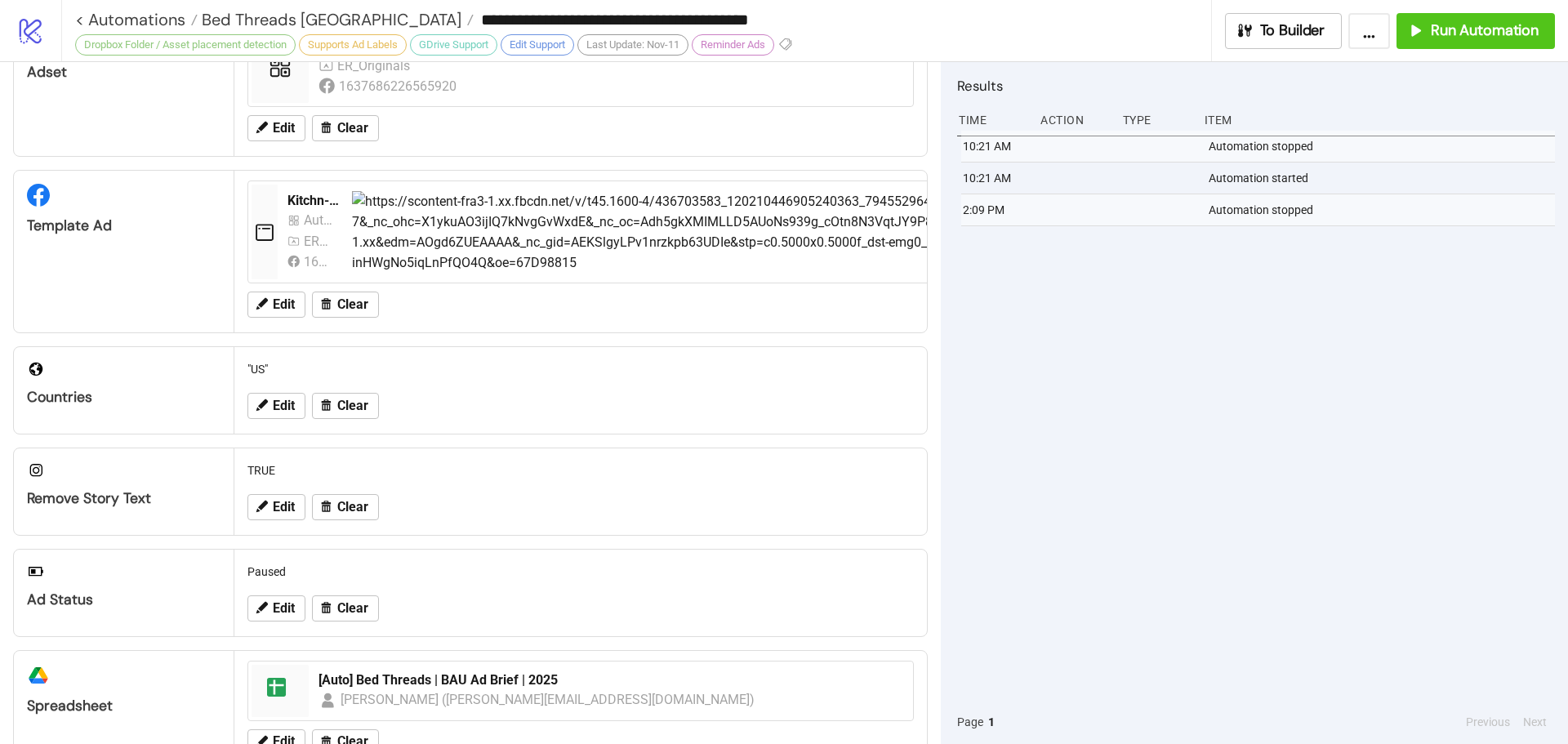
scroll to position [489, 0]
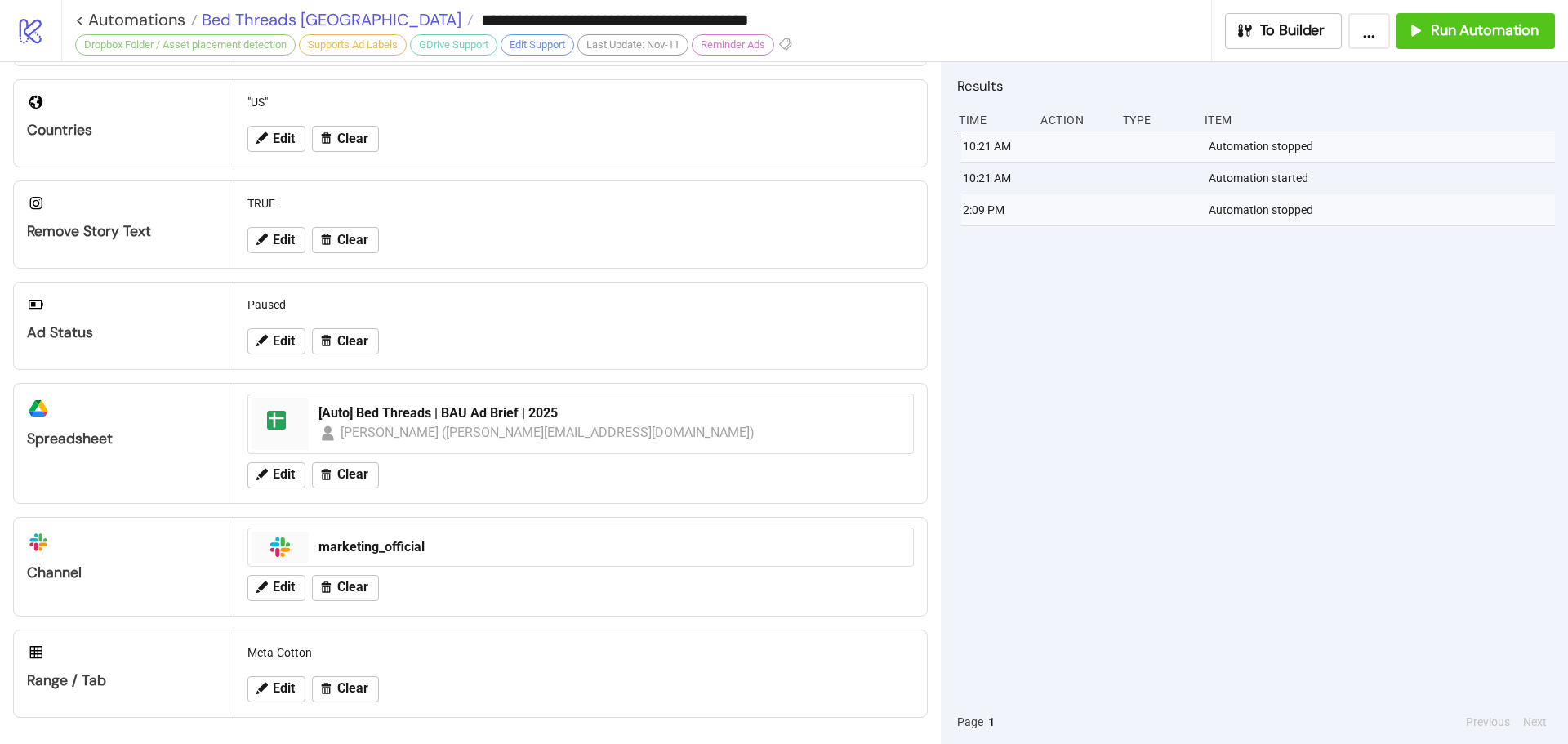
click at [316, 16] on span "Bed Threads [GEOGRAPHIC_DATA]" at bounding box center [330, 19] width 264 height 21
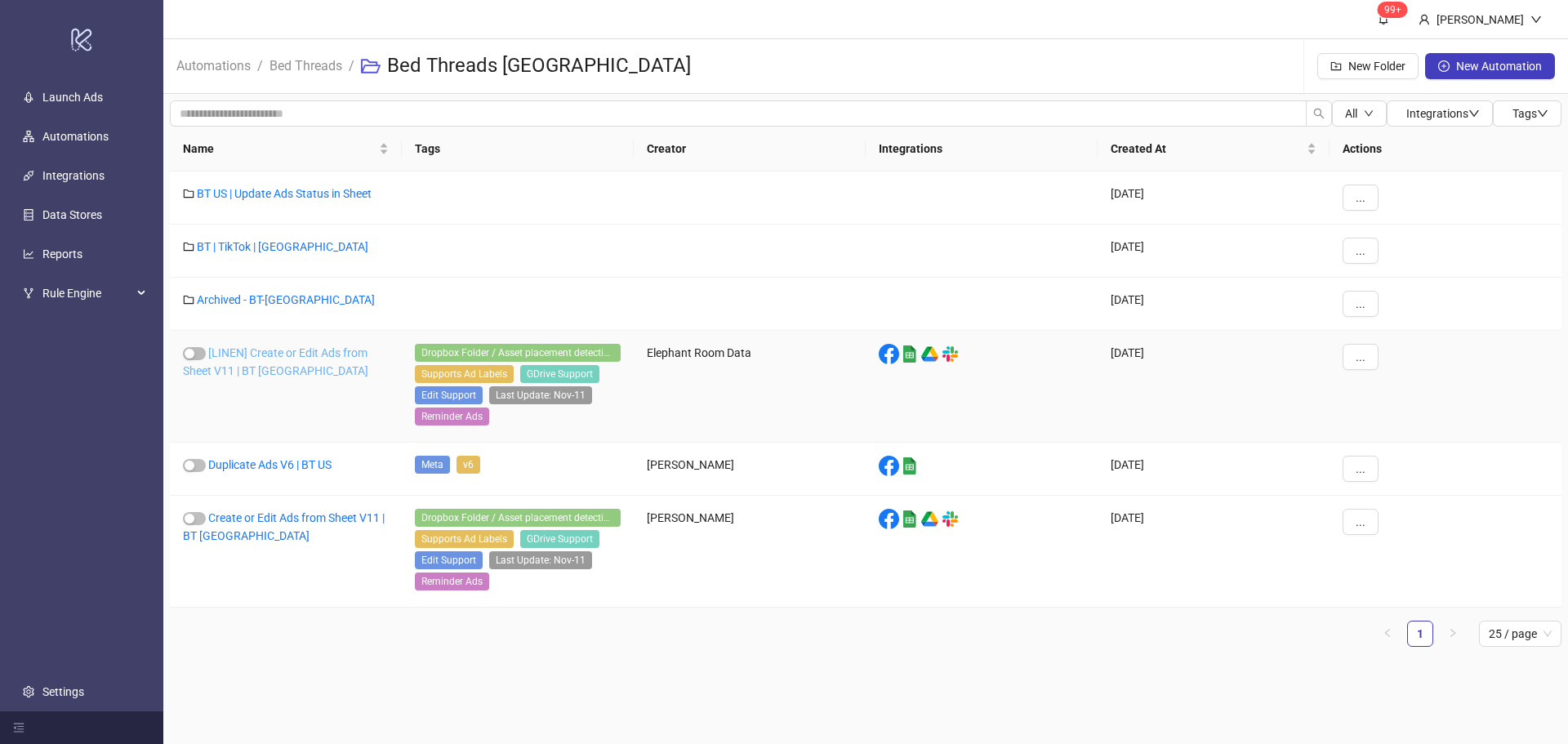
click at [263, 353] on link "[LINEN] Create or Edit Ads from Sheet V11 | BT [GEOGRAPHIC_DATA]" at bounding box center [276, 361] width 185 height 31
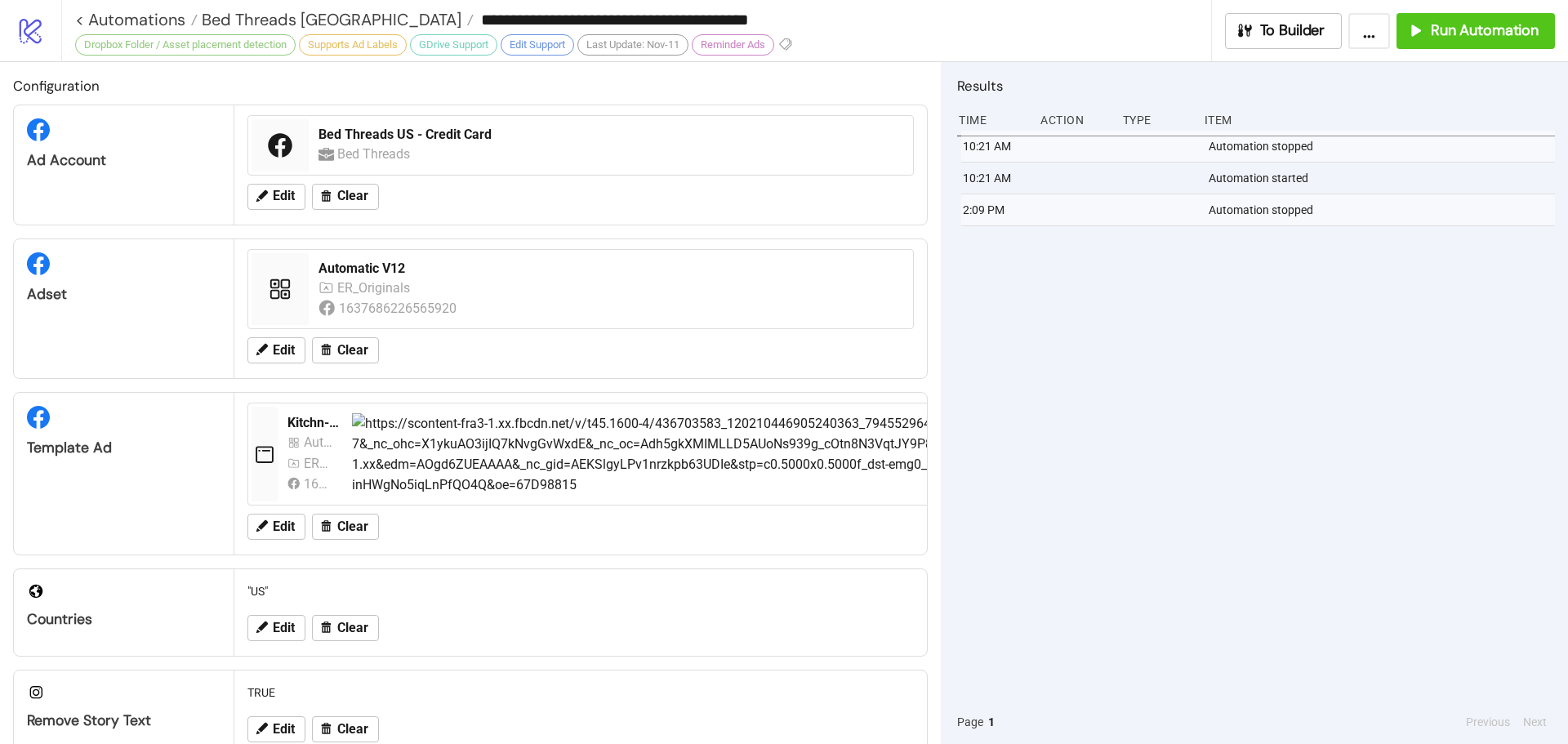
type input "**********"
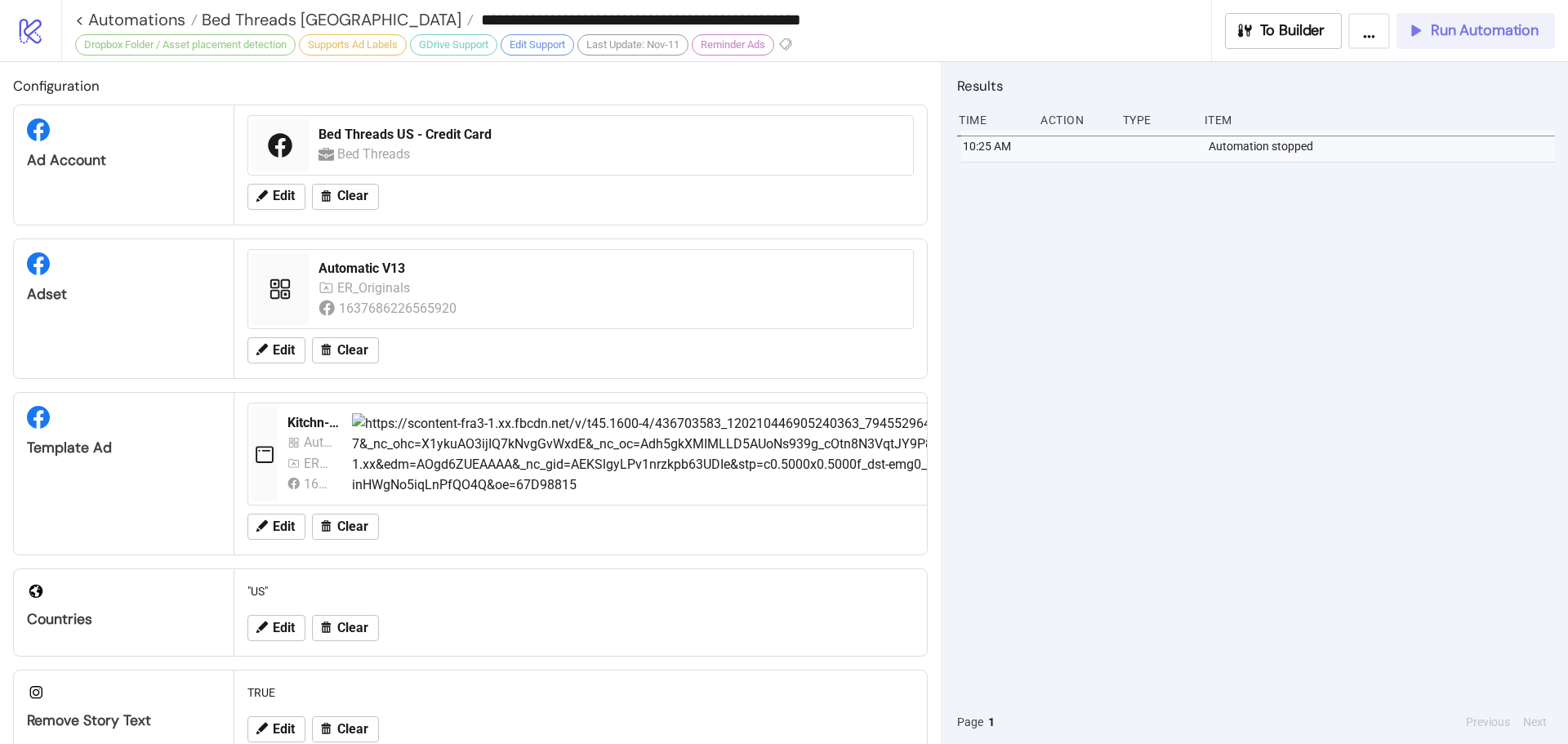
click at [1537, 34] on span "Run Automation" at bounding box center [1484, 30] width 108 height 18
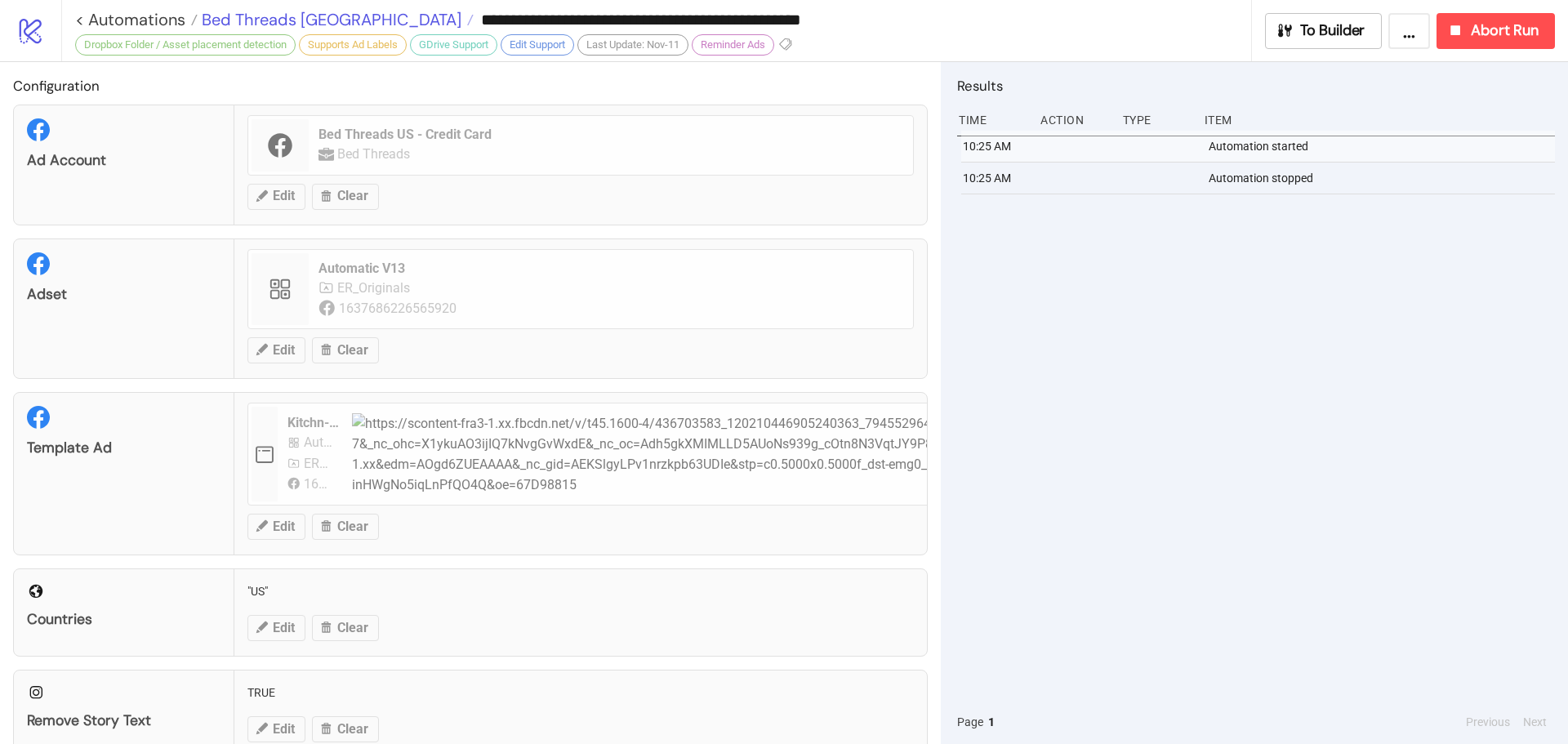
click at [275, 14] on span "Bed Threads [GEOGRAPHIC_DATA]" at bounding box center [330, 19] width 264 height 21
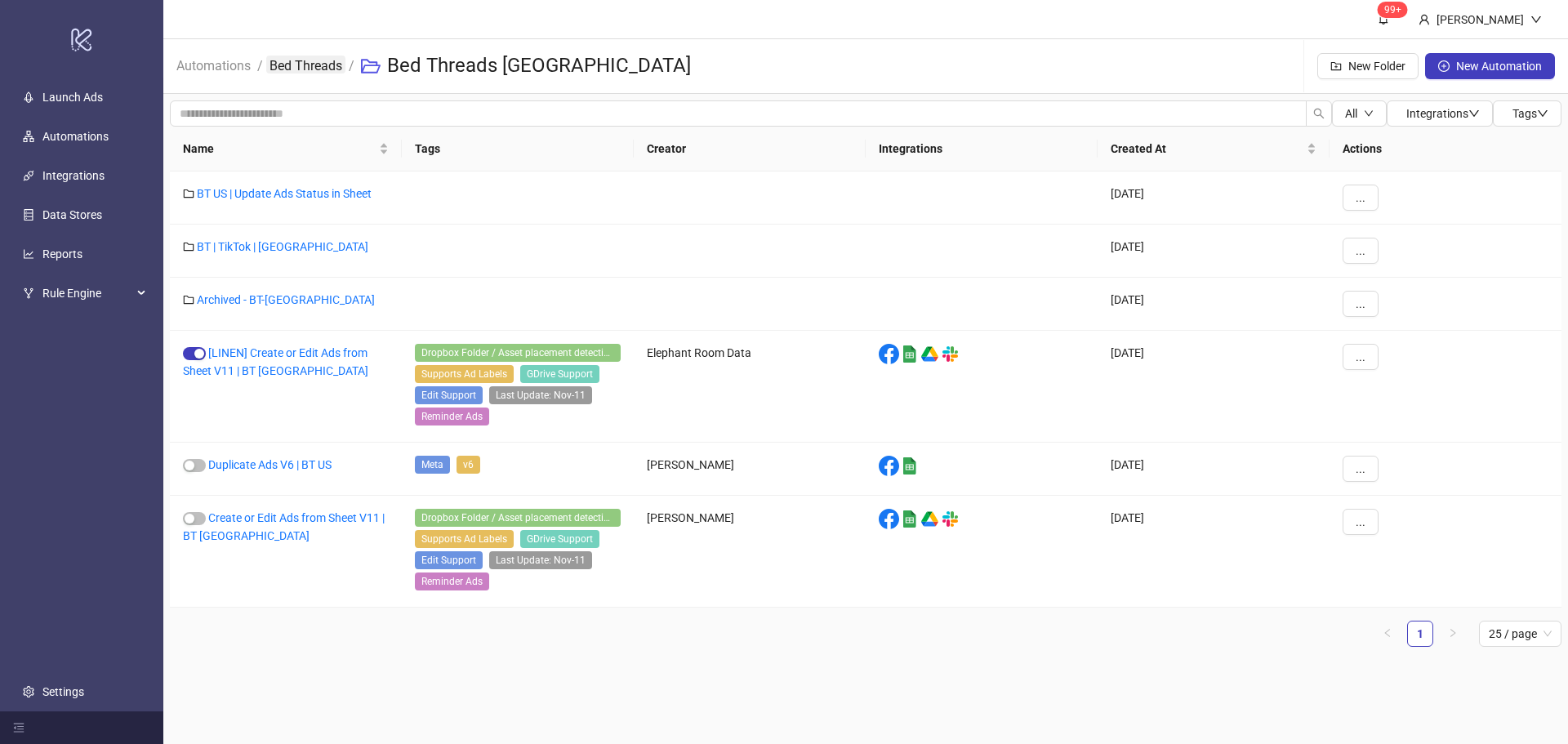
click at [313, 60] on link "Bed Threads" at bounding box center [306, 64] width 79 height 18
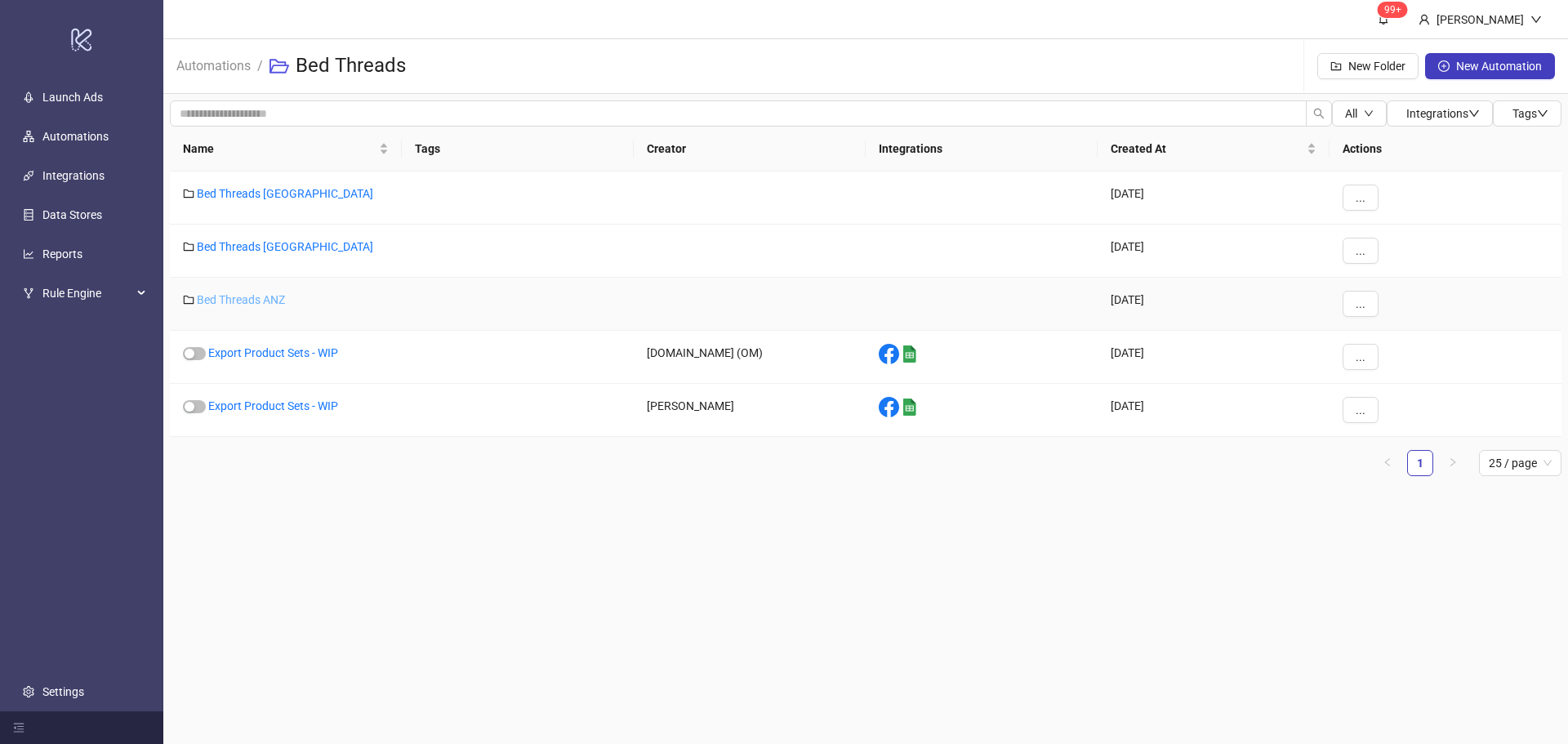
click at [264, 301] on link "Bed Threads ANZ" at bounding box center [241, 300] width 89 height 13
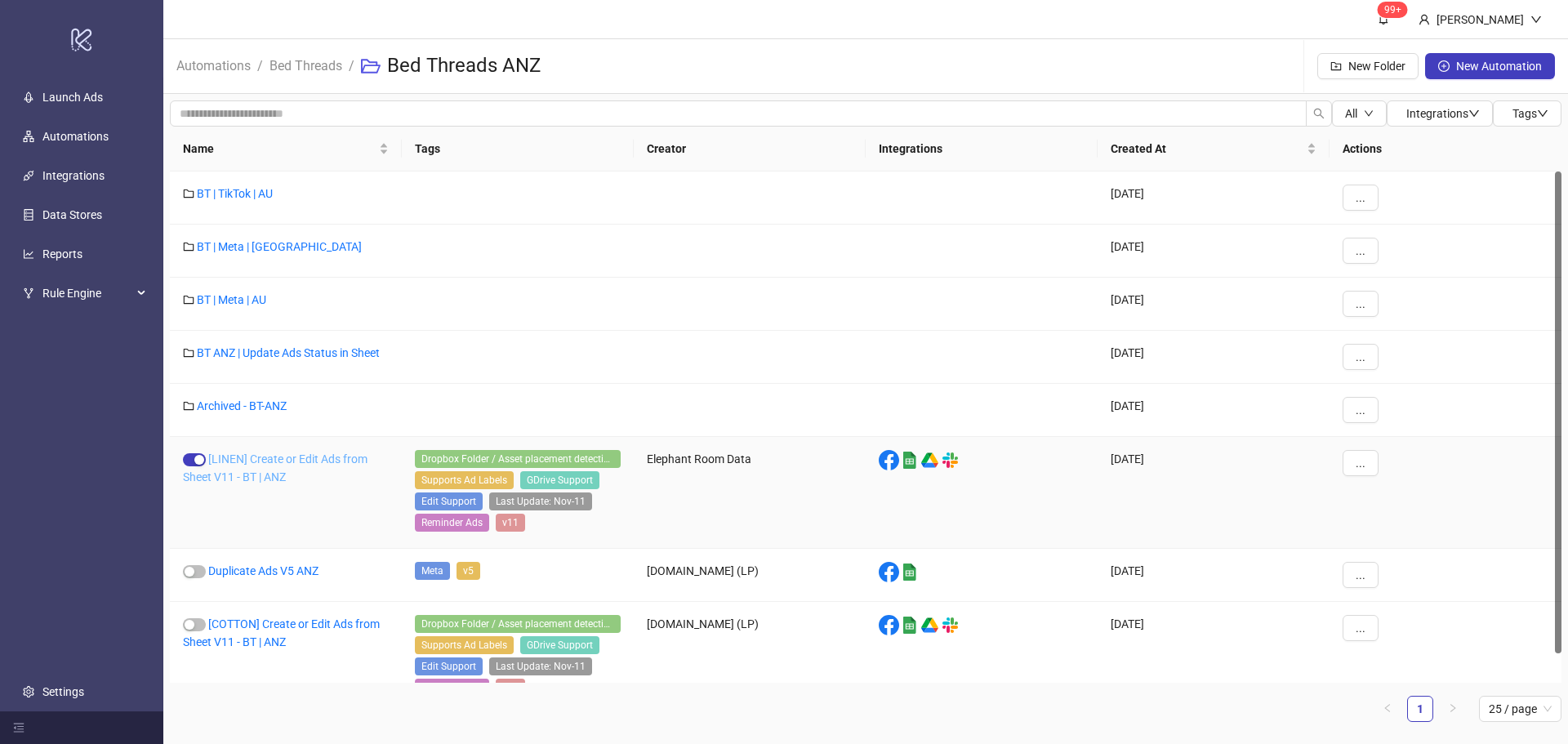
click at [328, 453] on link "[LINEN] Create or Edit Ads from Sheet V11 - BT | ANZ" at bounding box center [275, 468] width 185 height 31
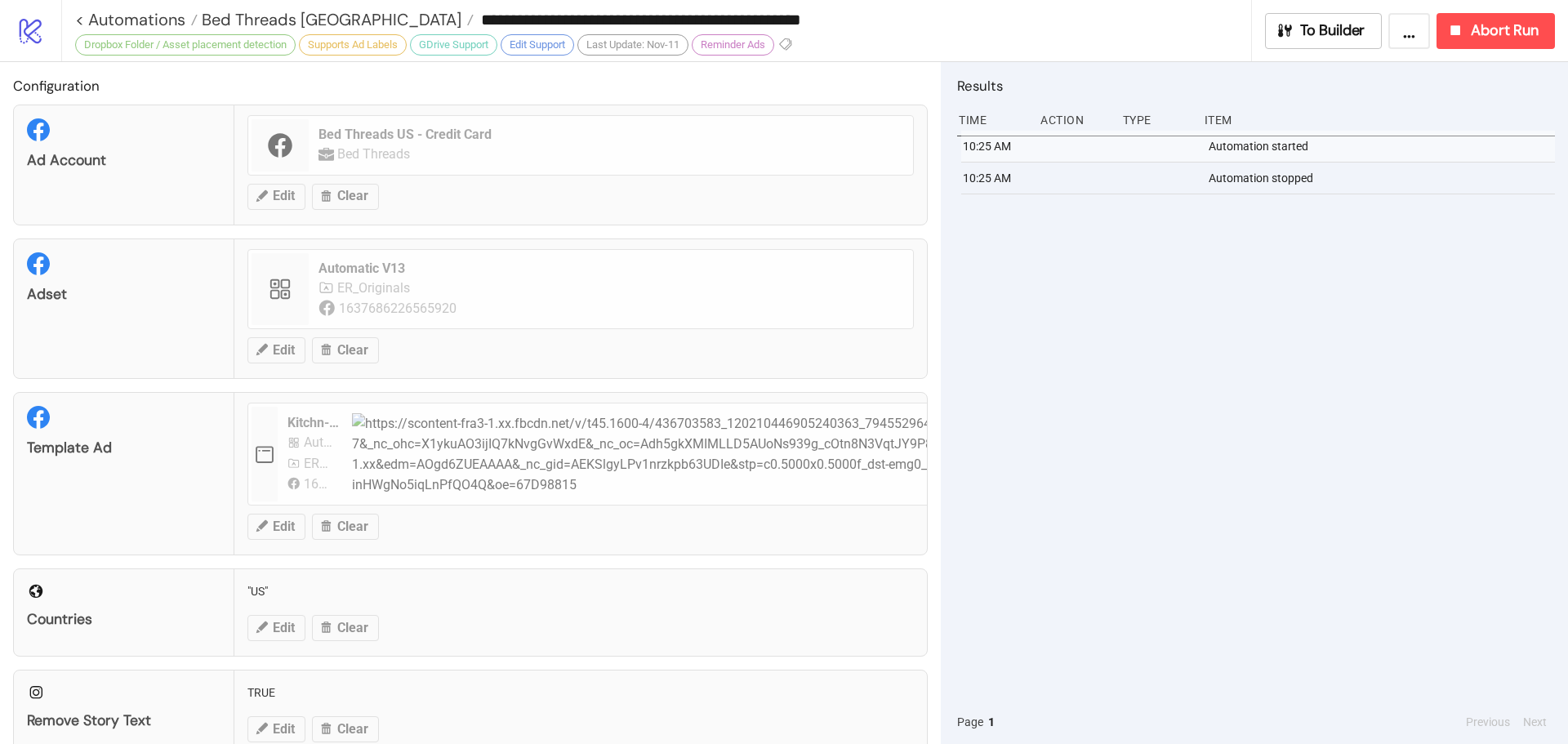
type input "**********"
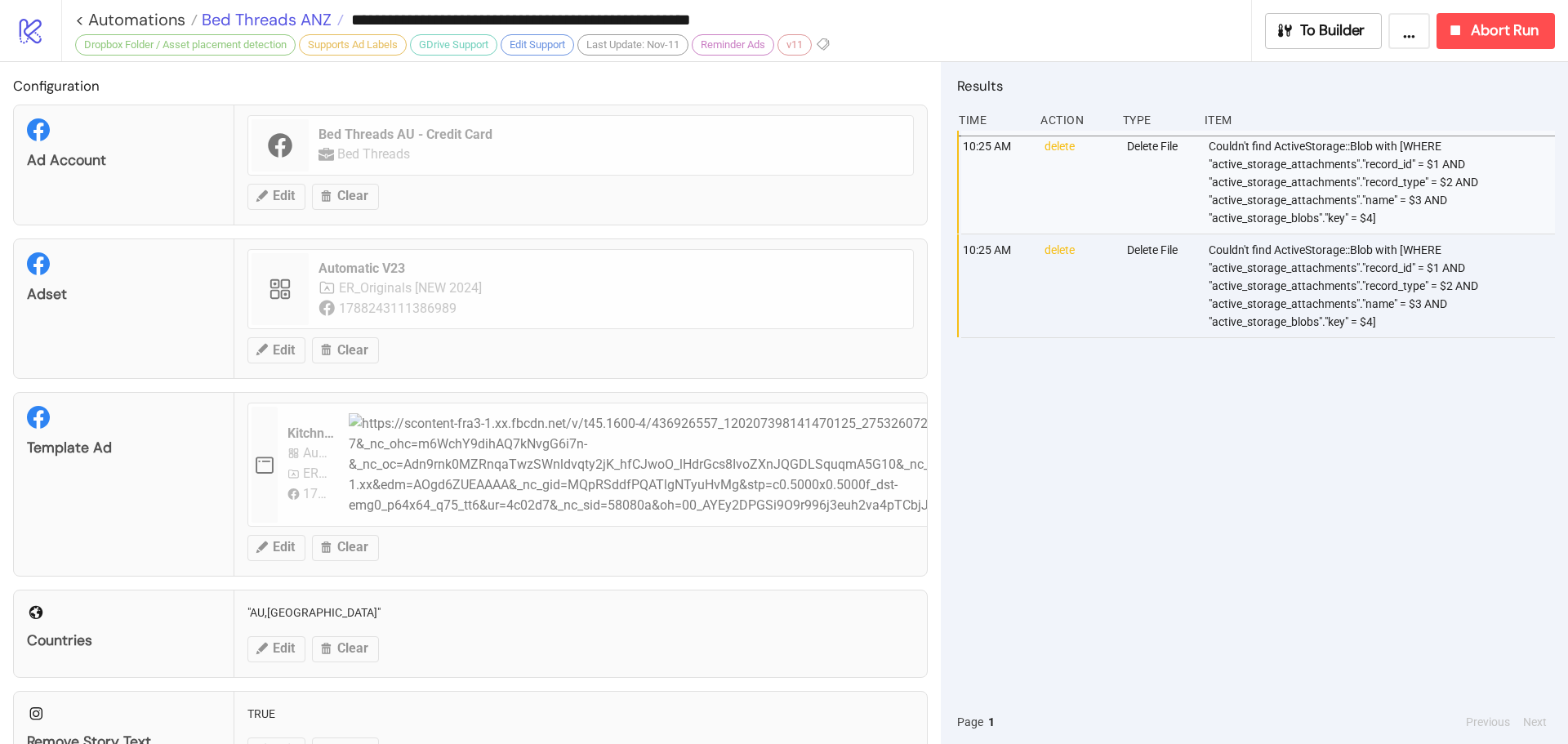
click at [219, 23] on span "Bed Threads ANZ" at bounding box center [265, 19] width 134 height 21
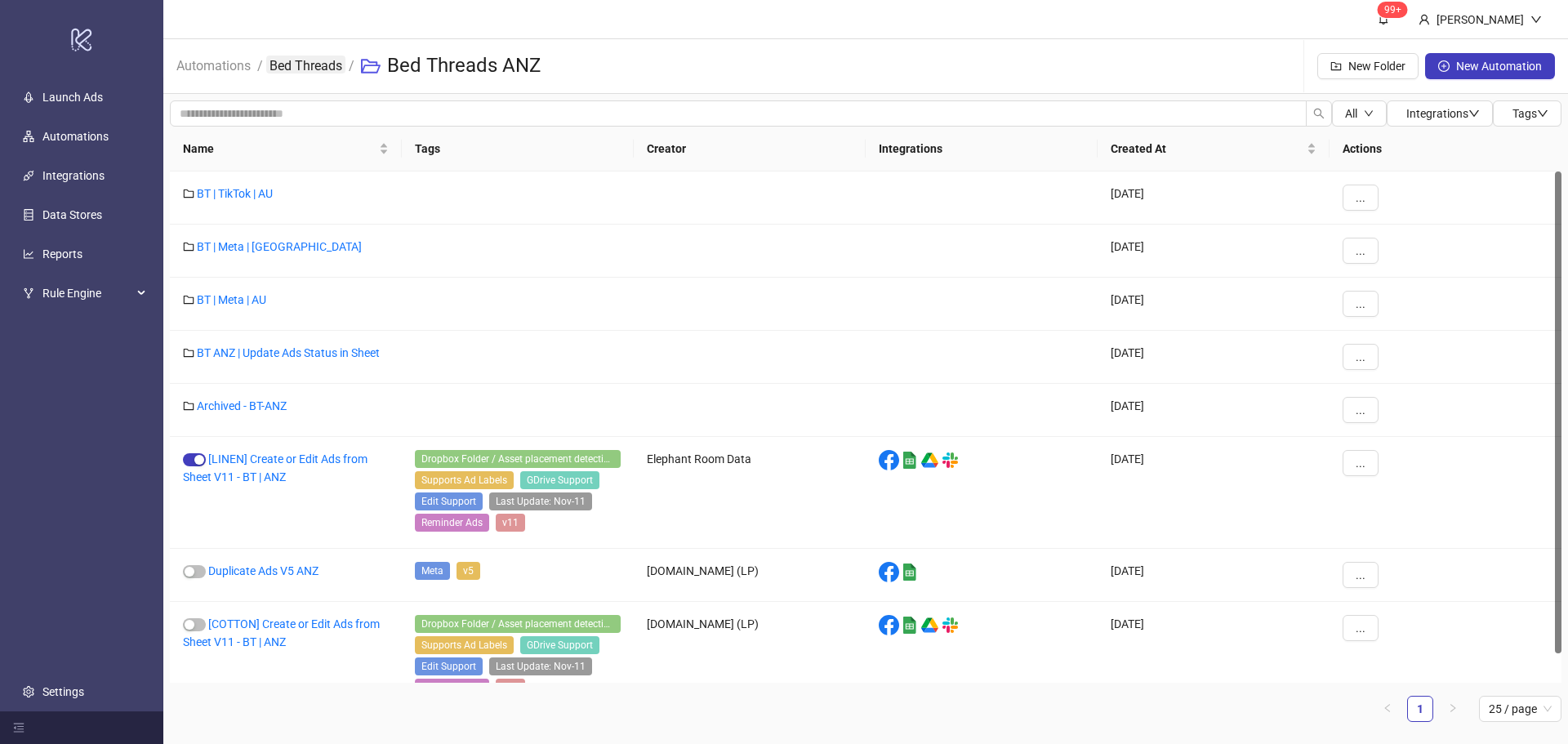
click at [292, 66] on link "Bed Threads" at bounding box center [306, 64] width 79 height 18
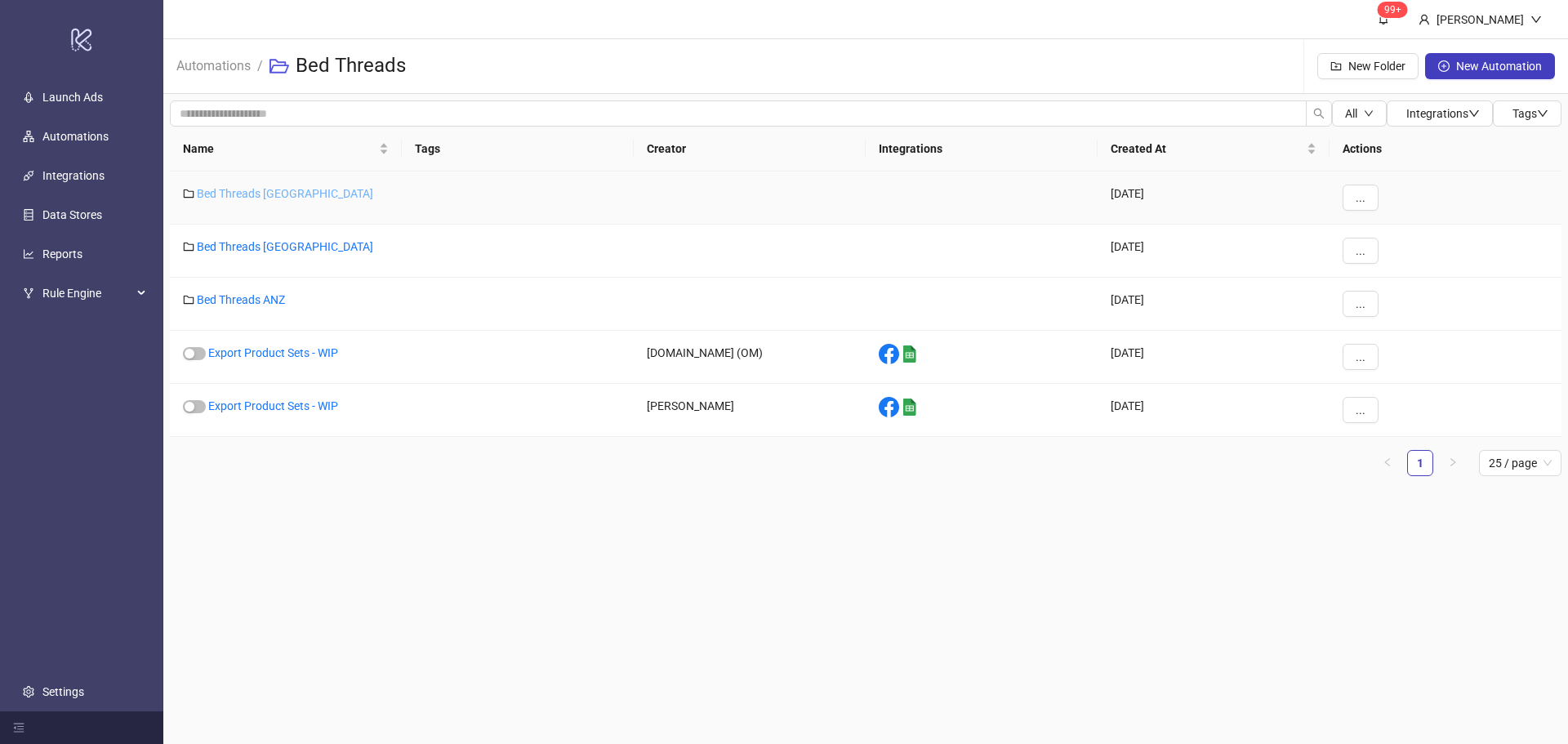
click at [237, 184] on div "Bed Threads [GEOGRAPHIC_DATA]" at bounding box center [286, 198] width 232 height 53
click at [237, 194] on link "Bed Threads [GEOGRAPHIC_DATA]" at bounding box center [285, 194] width 176 height 13
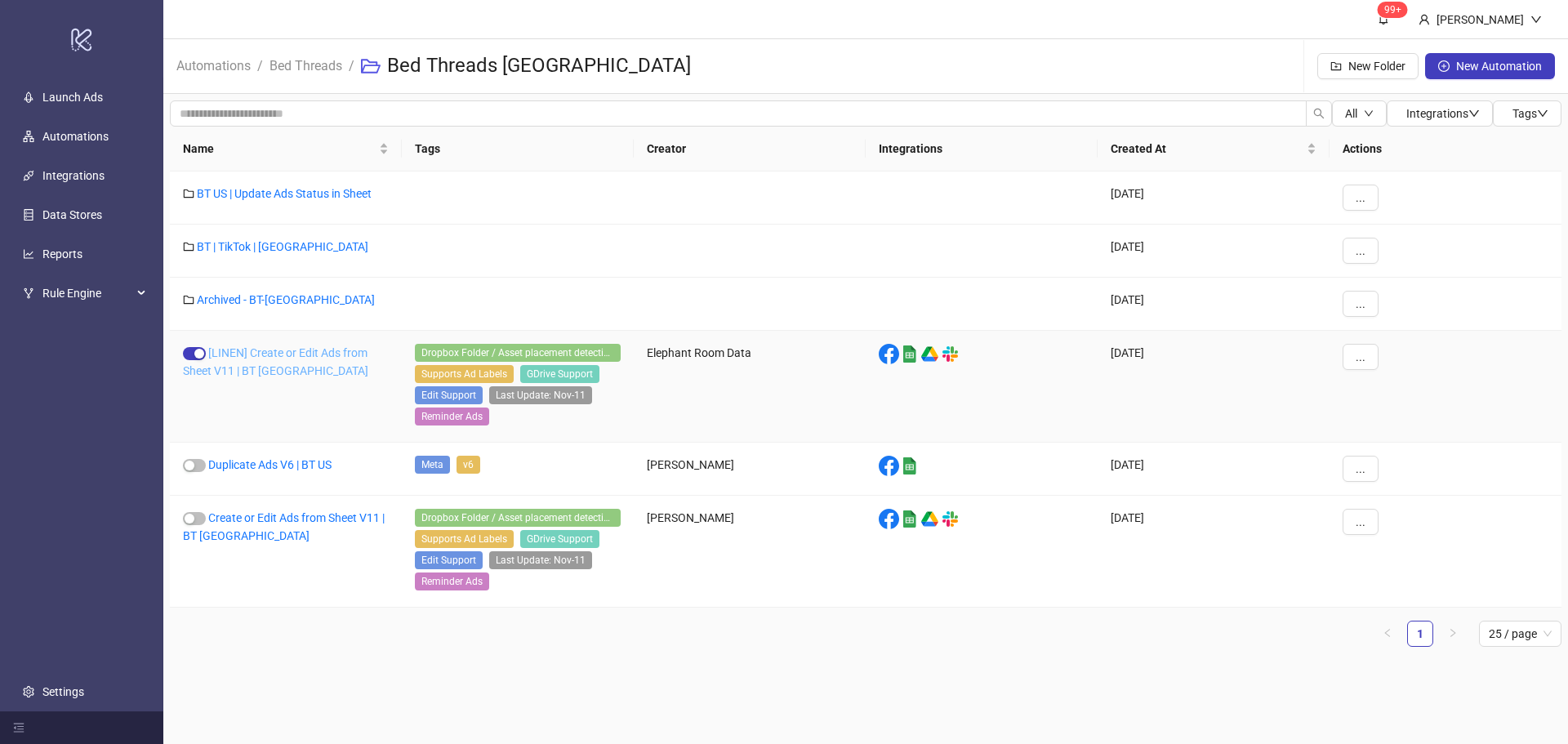
click at [245, 357] on link "[LINEN] Create or Edit Ads from Sheet V11 | BT [GEOGRAPHIC_DATA]" at bounding box center [276, 361] width 185 height 31
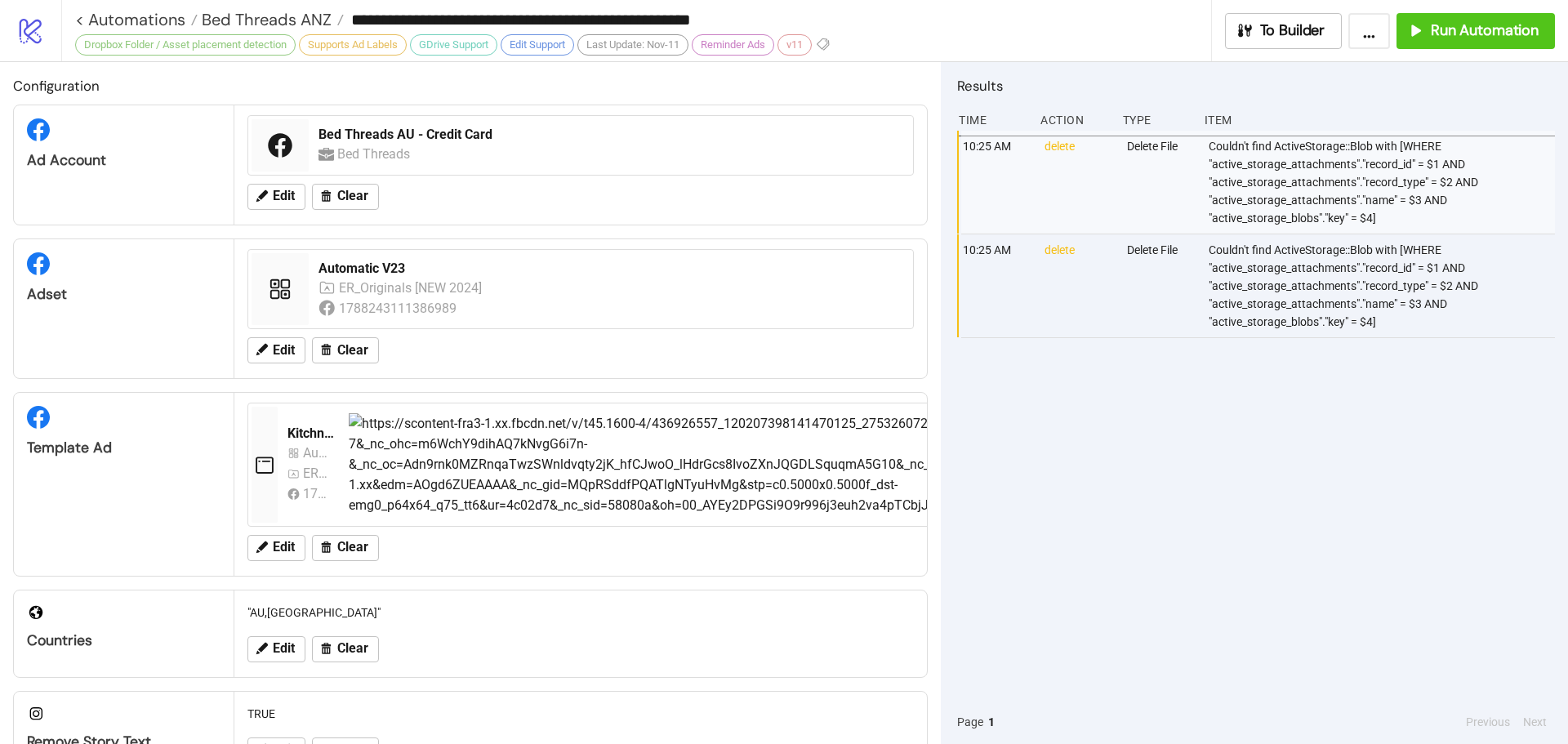
type input "**********"
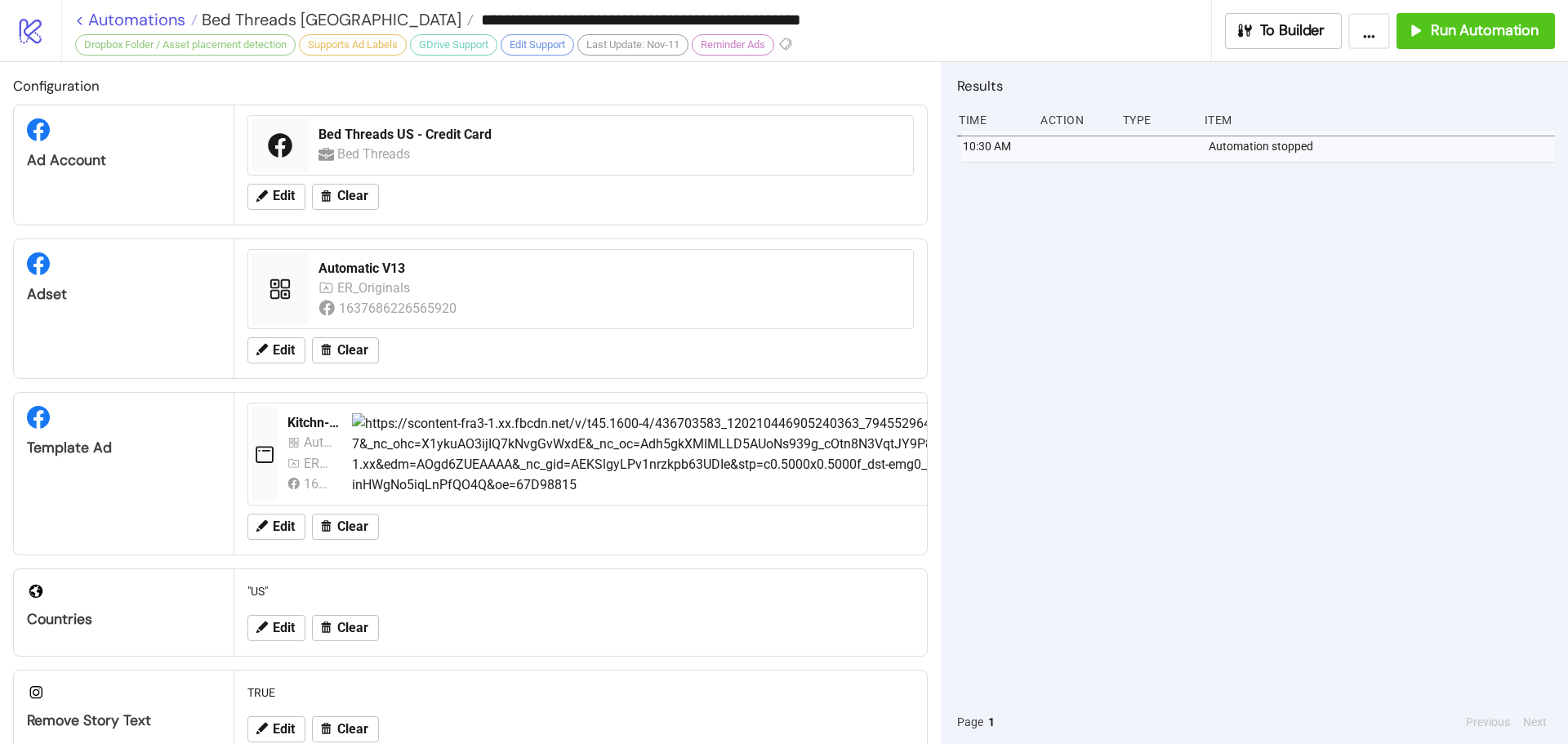
click at [145, 19] on link "< Automations" at bounding box center [136, 20] width 123 height 17
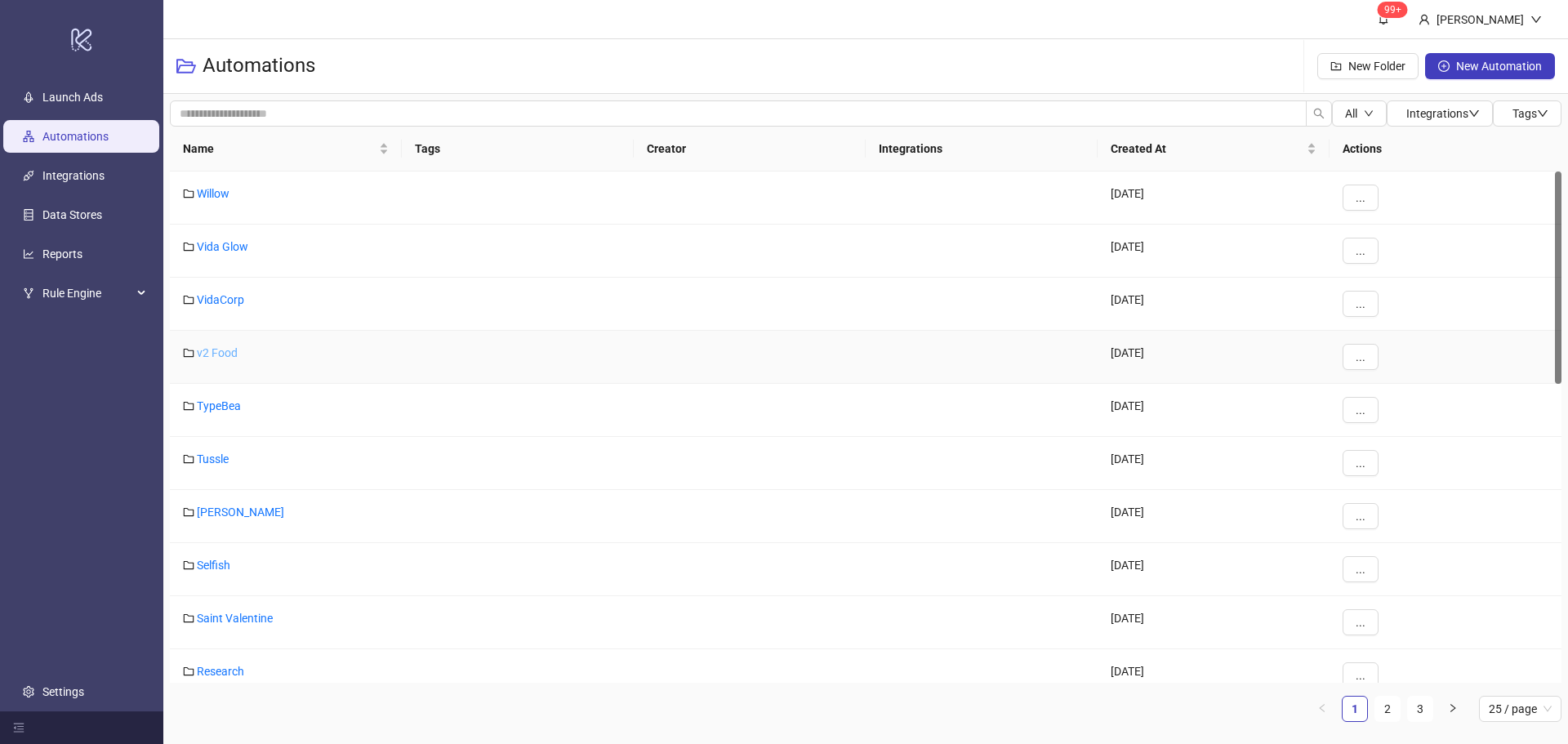
click at [208, 356] on link "v2 Food" at bounding box center [217, 352] width 41 height 13
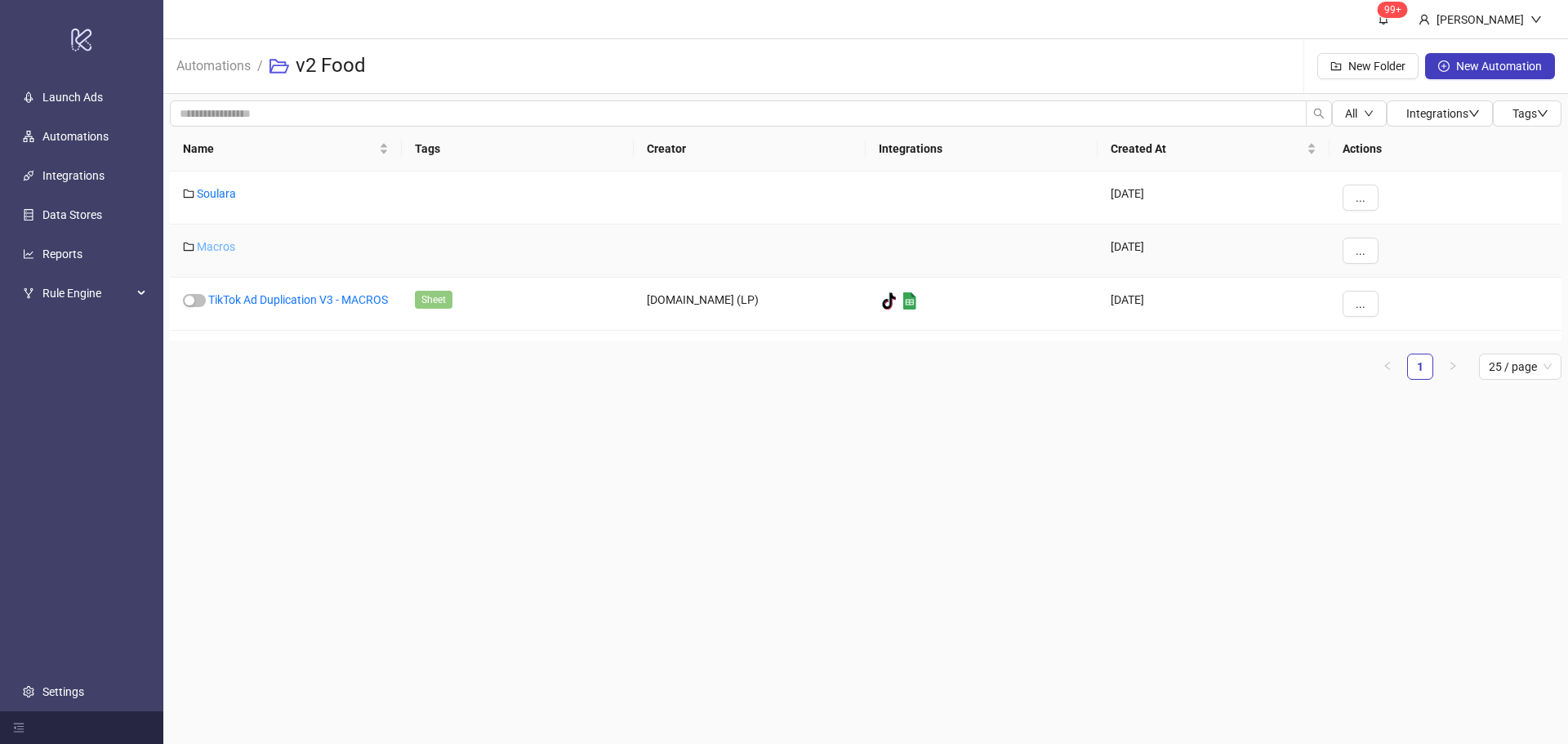
click at [221, 250] on link "Macros" at bounding box center [216, 246] width 38 height 13
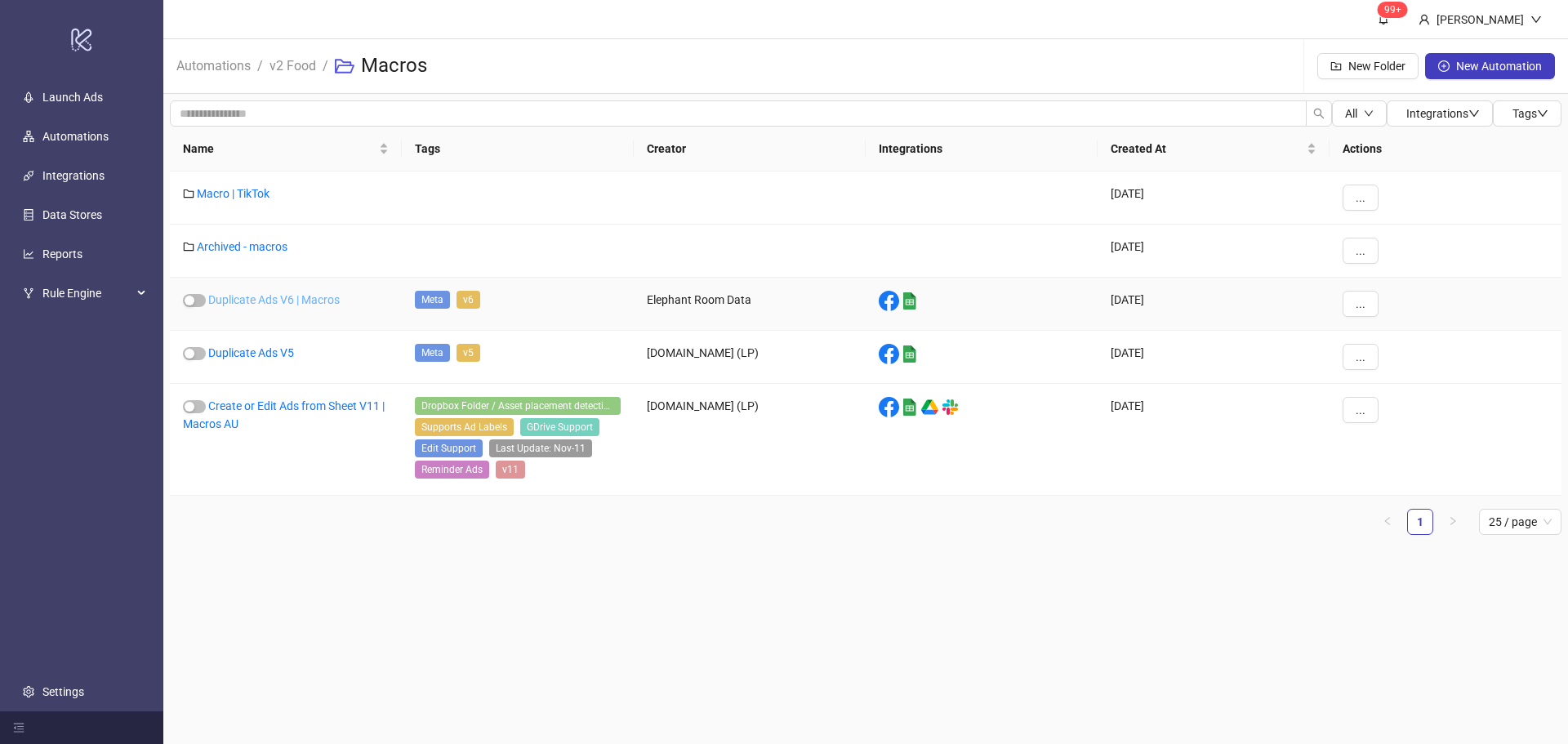
click at [282, 301] on link "Duplicate Ads V6 | Macros" at bounding box center [273, 300] width 131 height 13
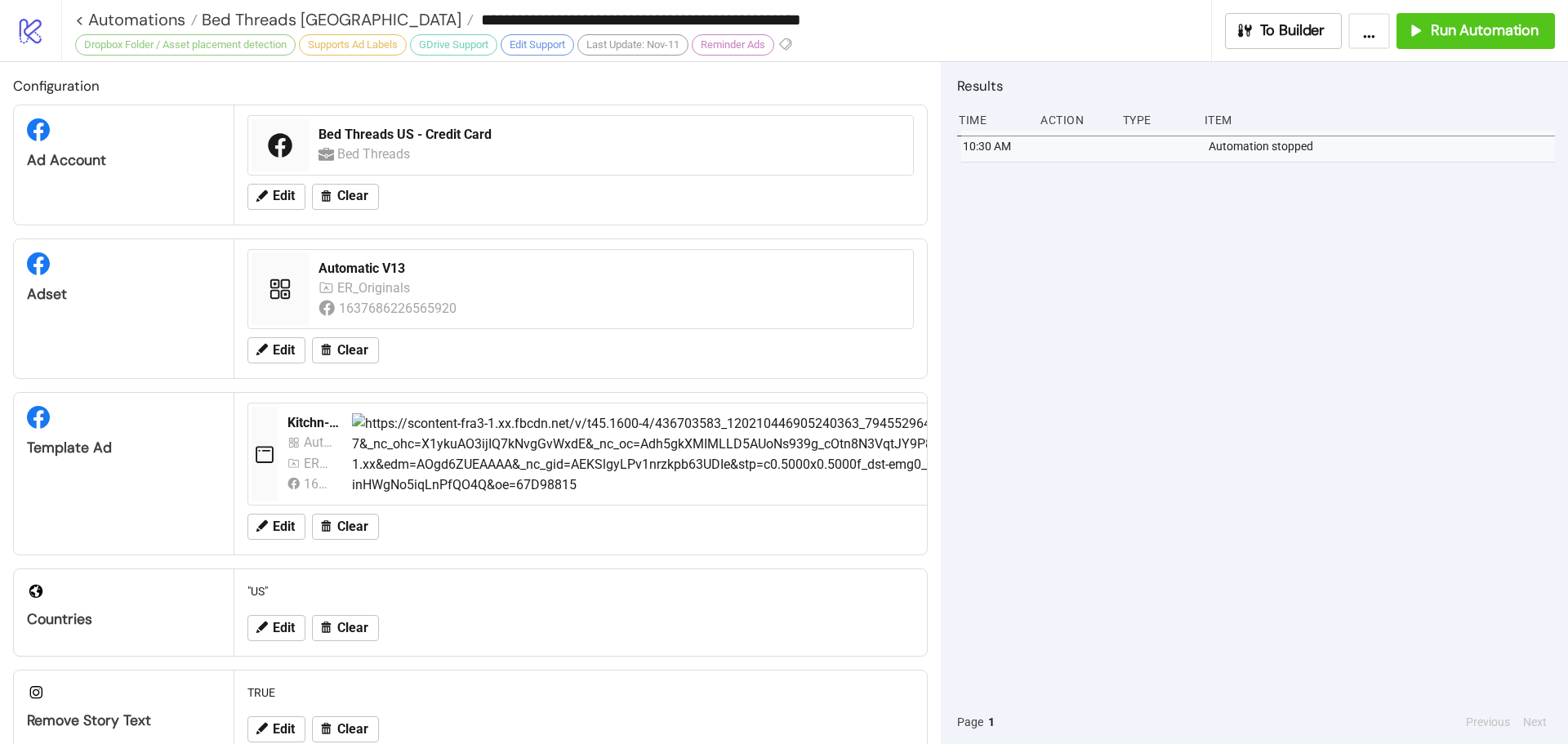
type input "**********"
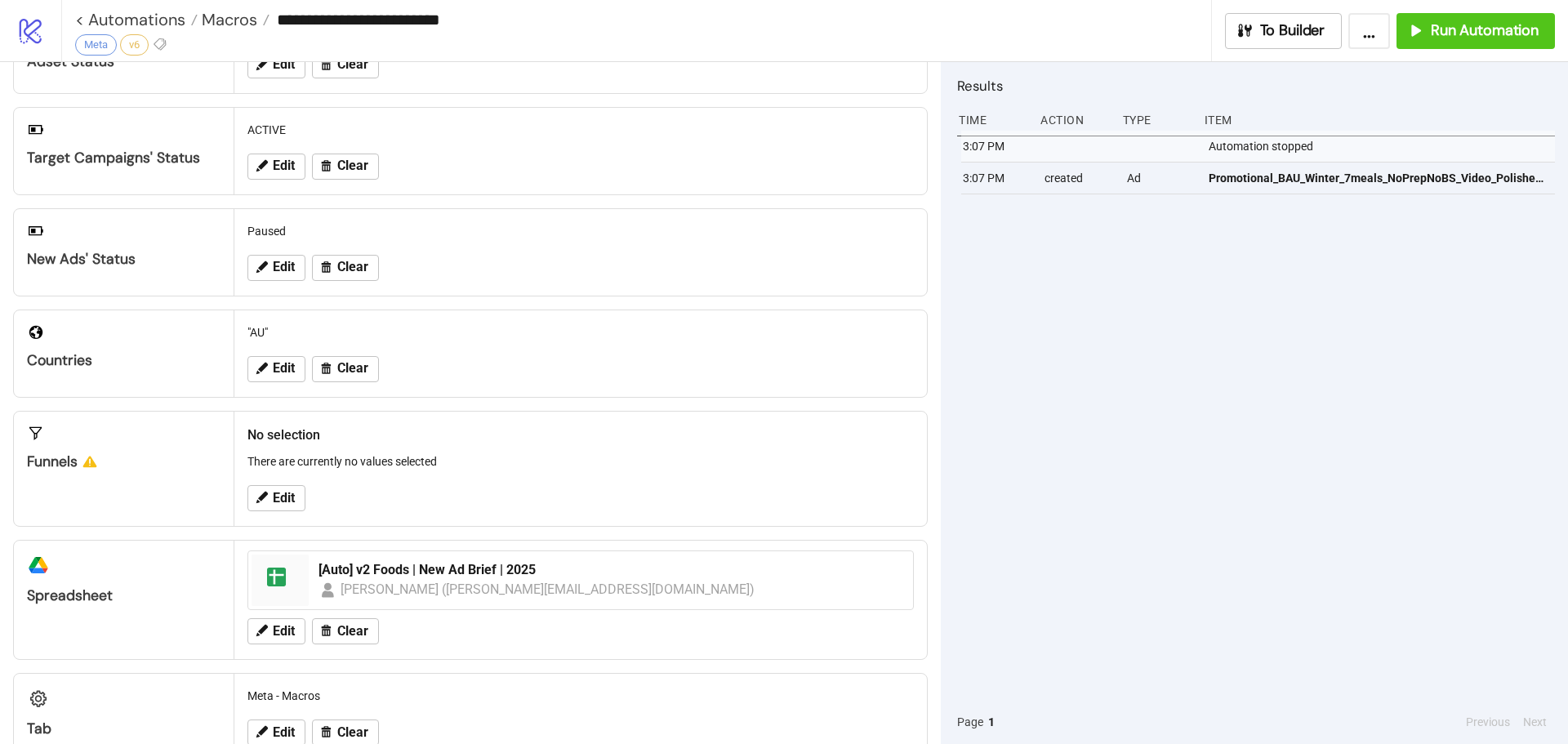
scroll to position [276, 0]
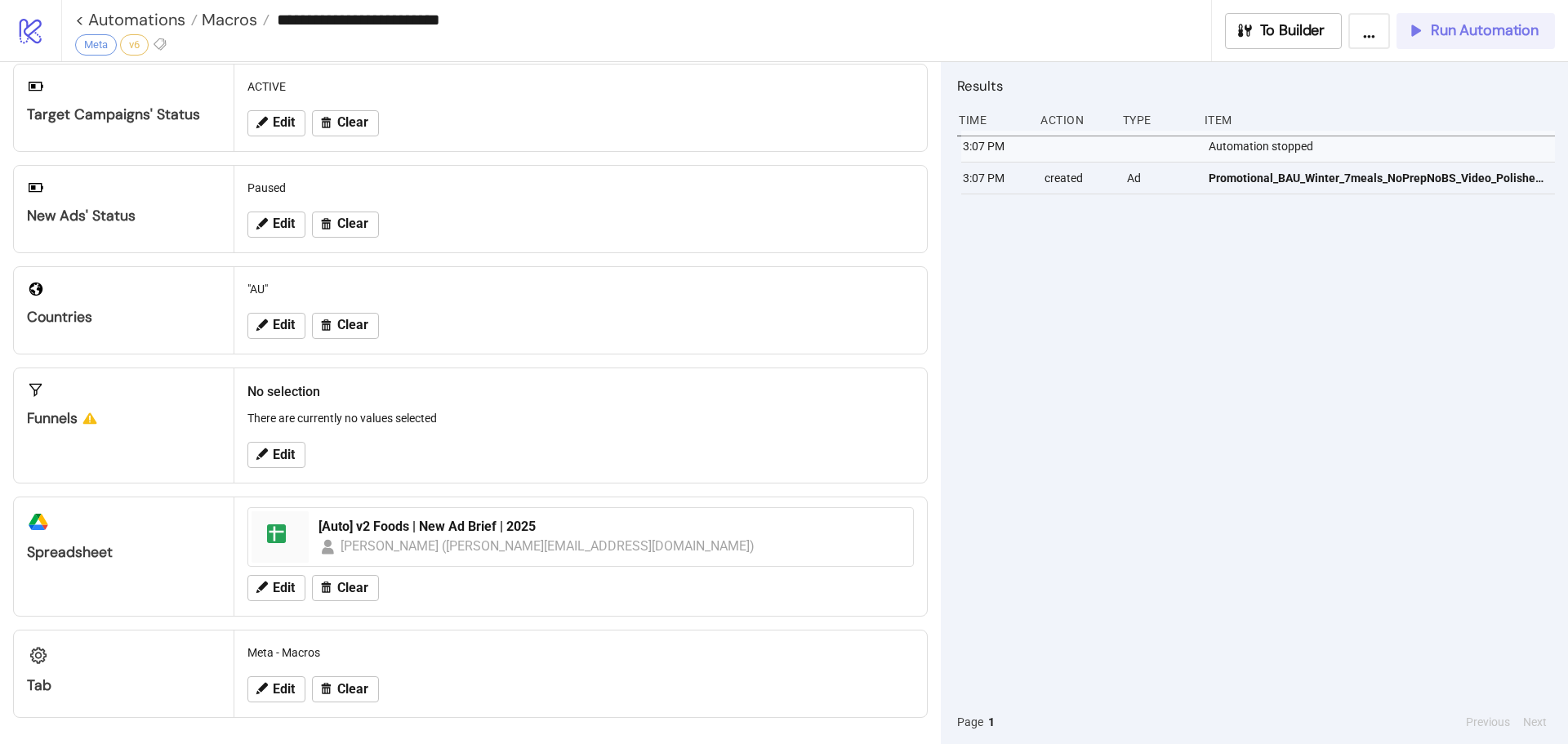
click at [1499, 20] on button "Run Automation" at bounding box center [1476, 31] width 159 height 36
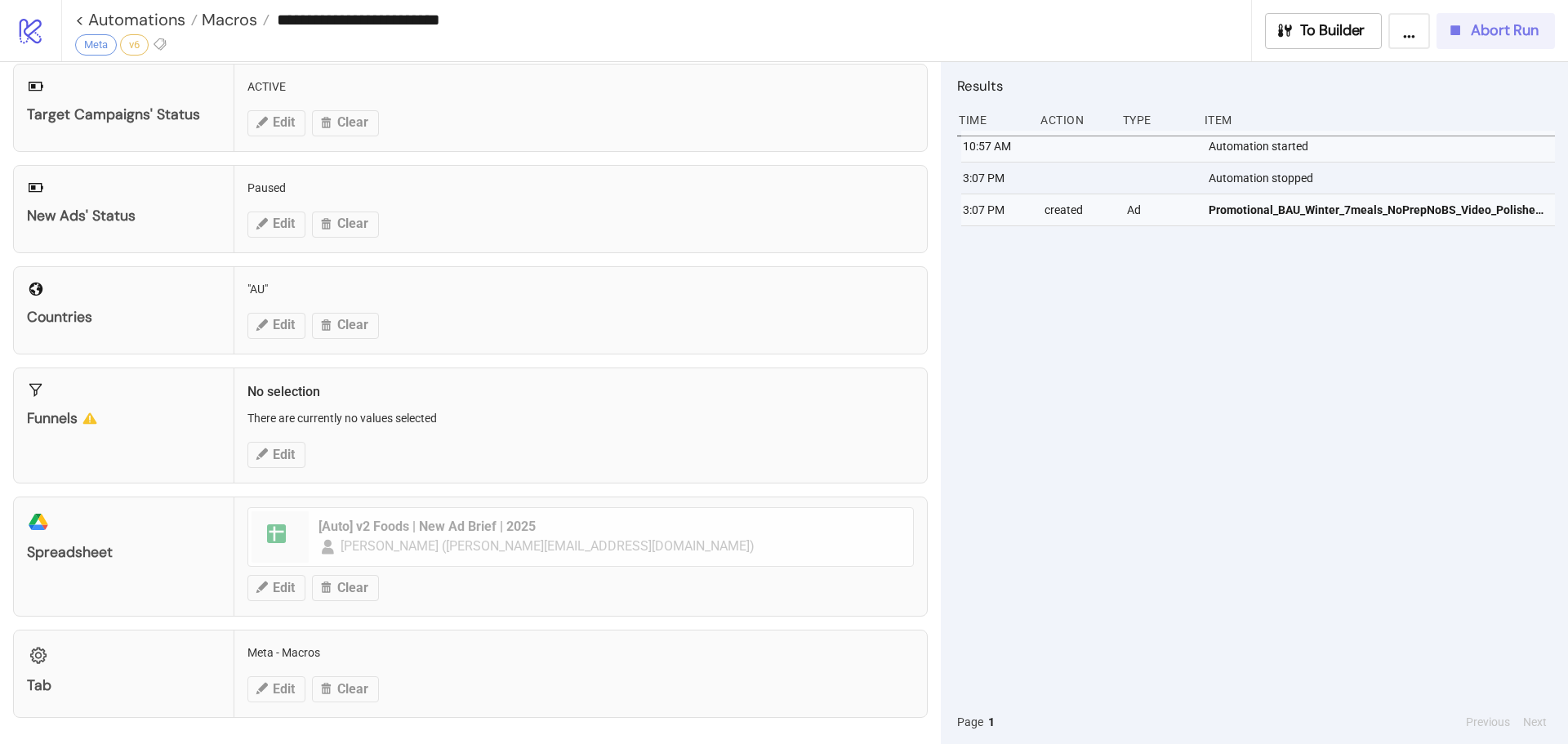
click at [1481, 31] on span "Abort Run" at bounding box center [1504, 30] width 68 height 18
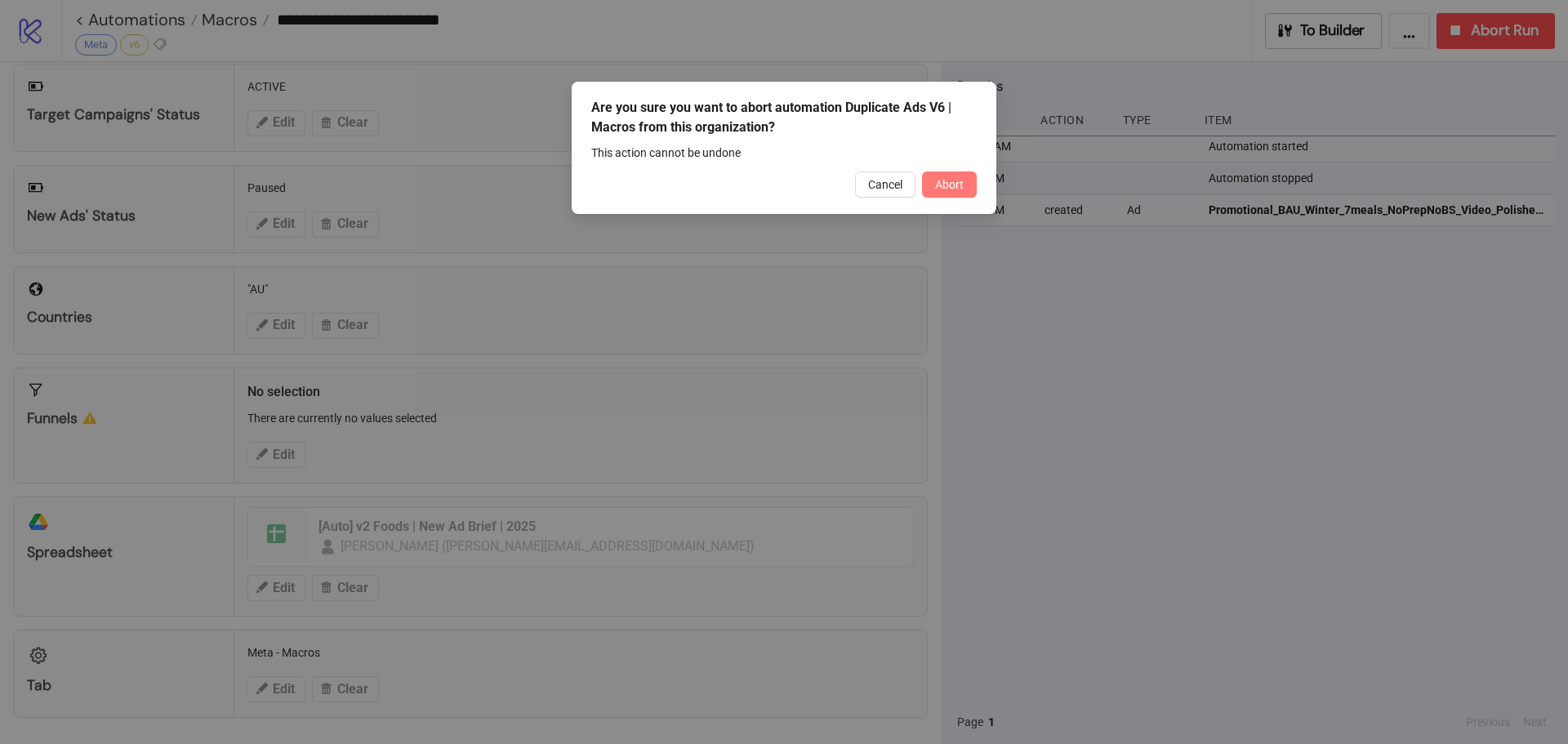
click at [958, 181] on span "Abort" at bounding box center [949, 185] width 28 height 13
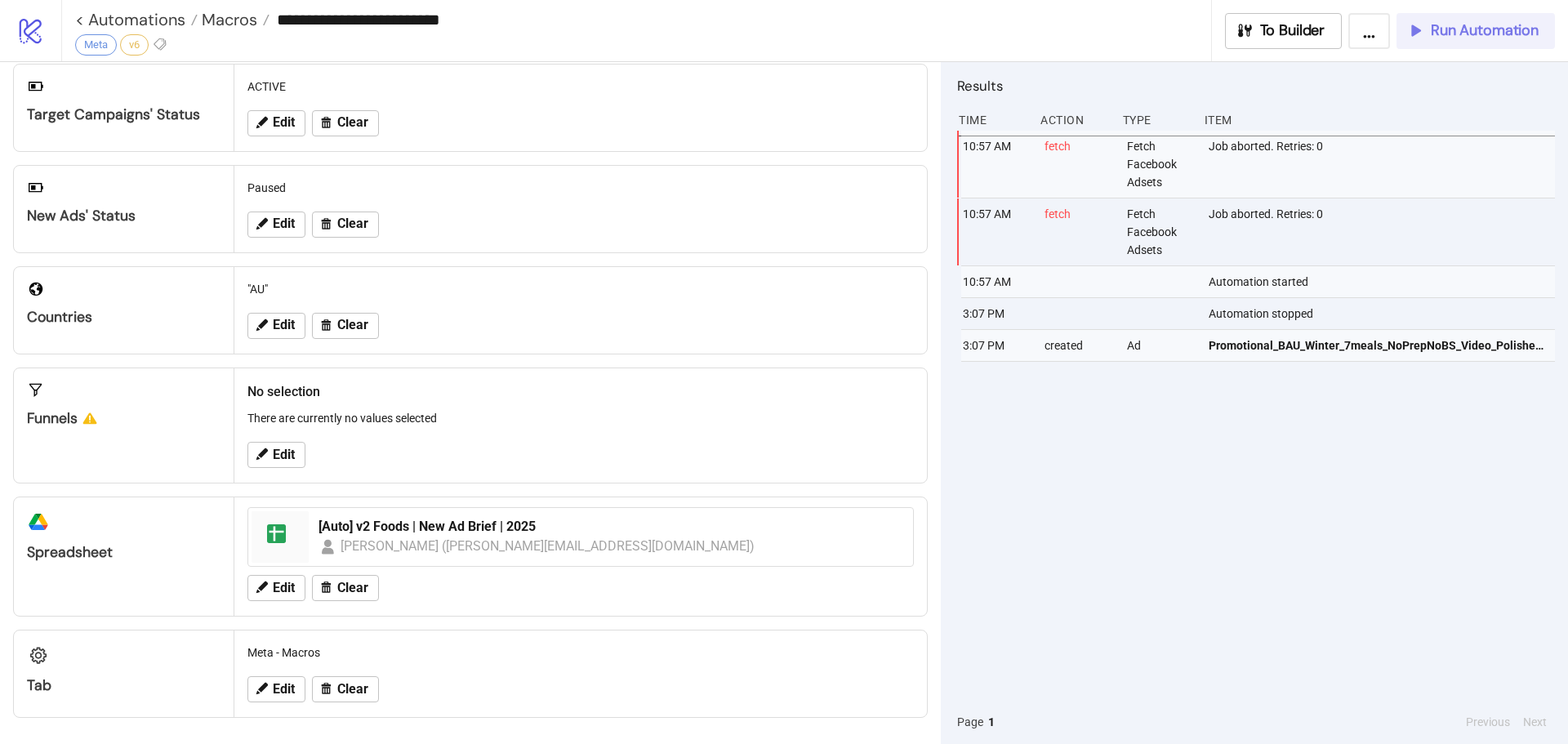
click at [1472, 32] on span "Run Automation" at bounding box center [1484, 30] width 108 height 18
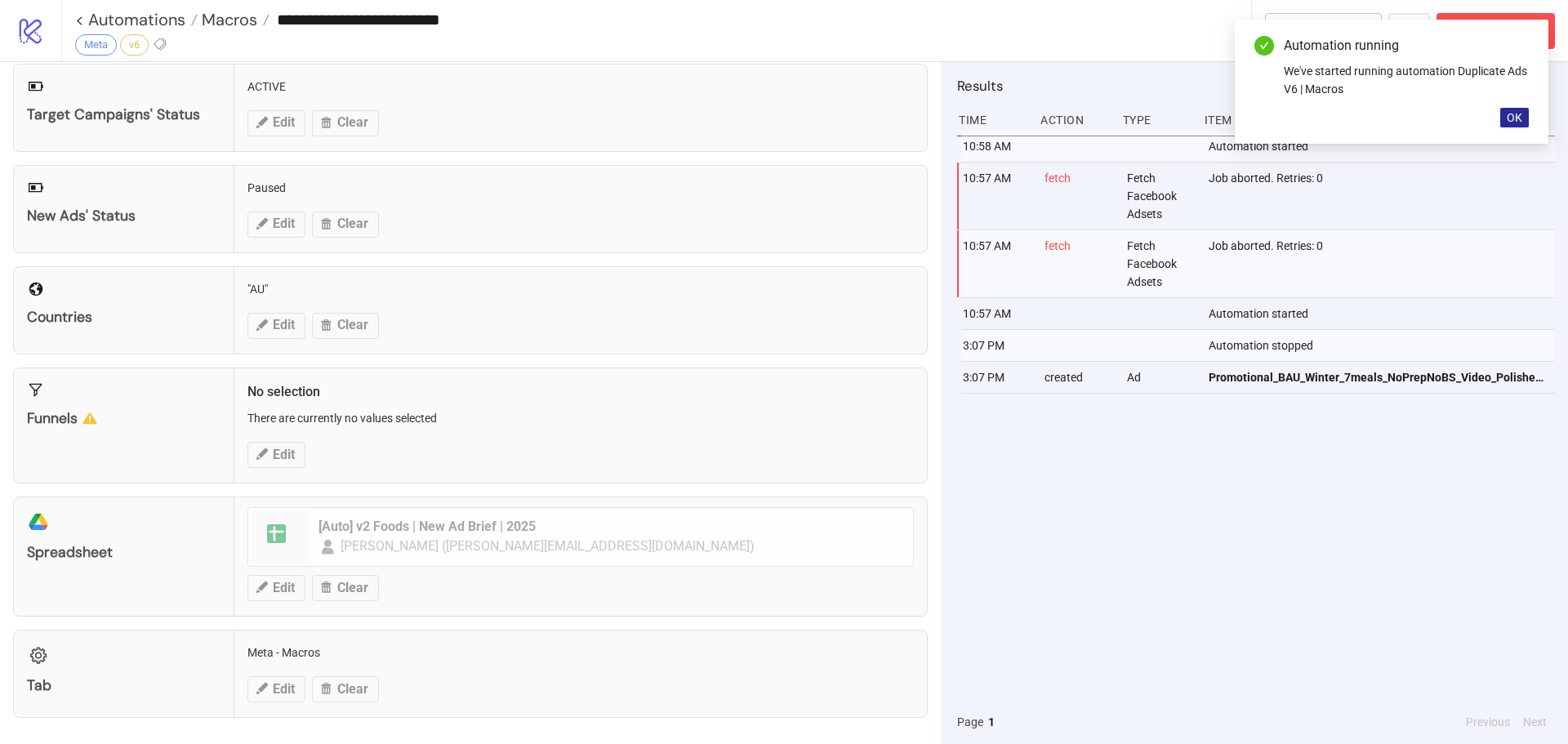
click at [1515, 119] on span "OK" at bounding box center [1514, 118] width 16 height 13
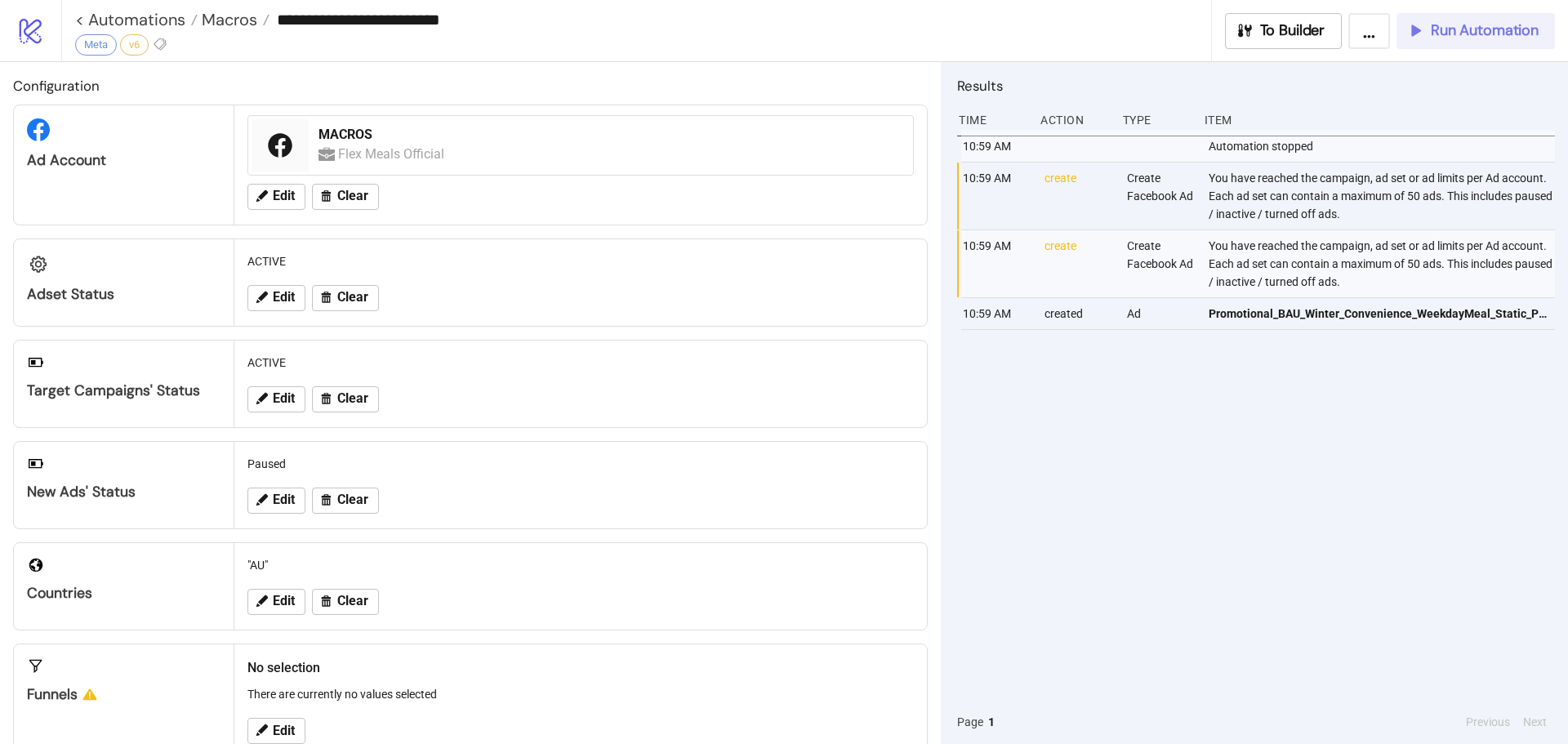
click at [1527, 18] on button "Run Automation" at bounding box center [1476, 31] width 159 height 36
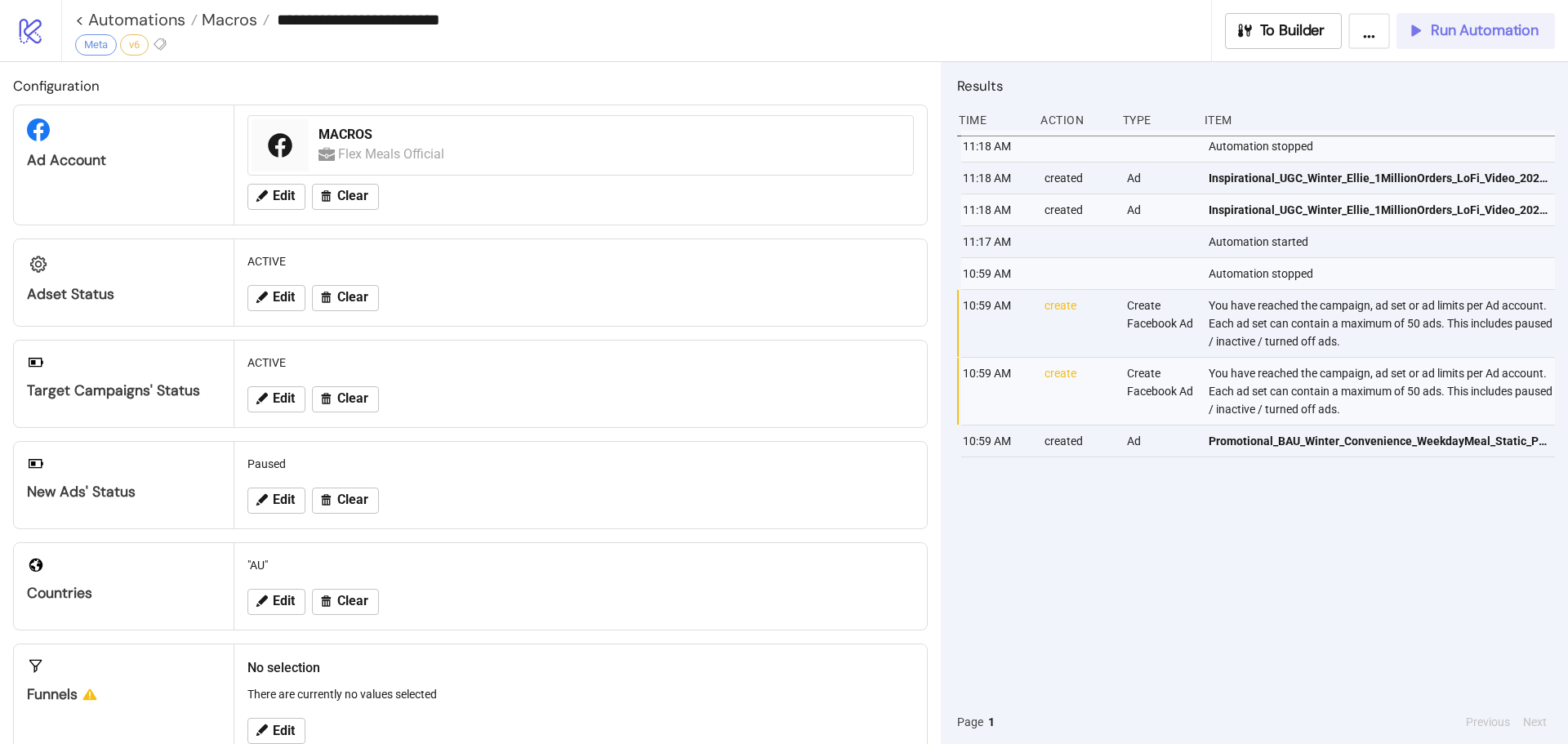
click at [1500, 21] on span "Run Automation" at bounding box center [1484, 30] width 108 height 18
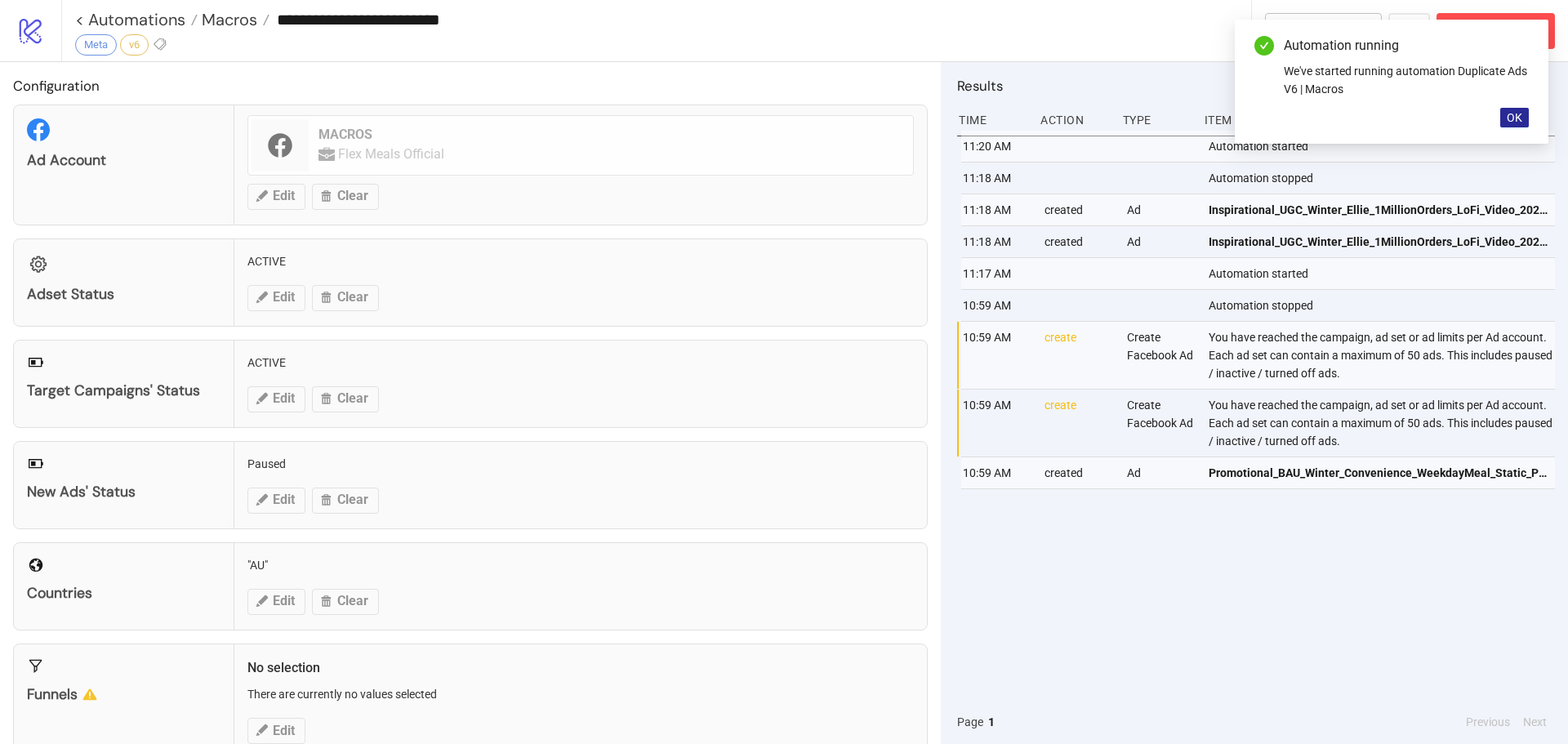
click at [1509, 114] on span "OK" at bounding box center [1514, 118] width 16 height 13
